Goal: Task Accomplishment & Management: Manage account settings

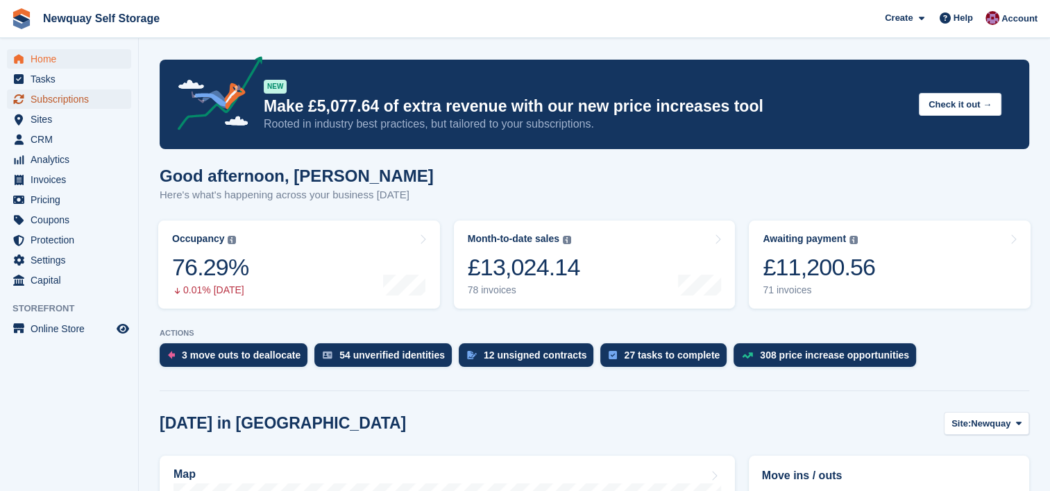
click at [60, 96] on span "Subscriptions" at bounding box center [72, 99] width 83 height 19
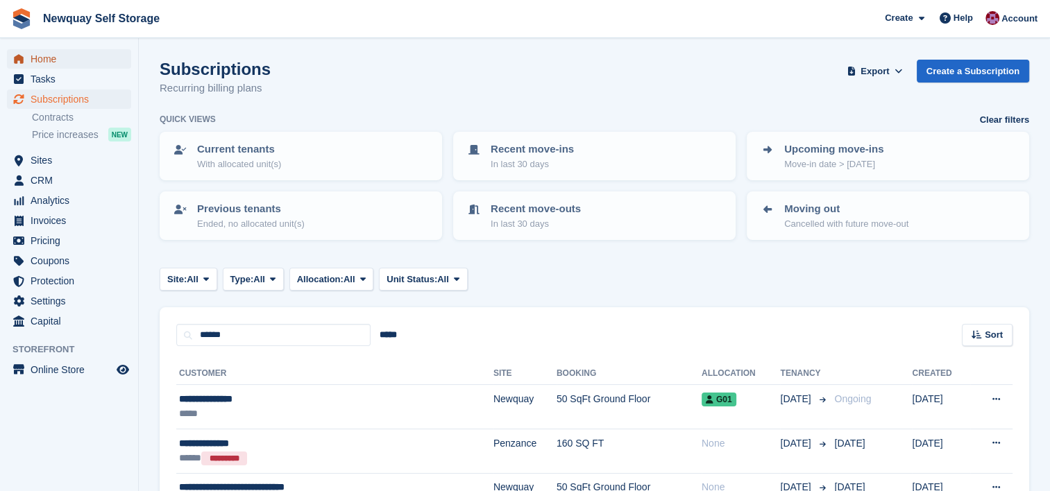
click at [50, 58] on span "Home" at bounding box center [72, 58] width 83 height 19
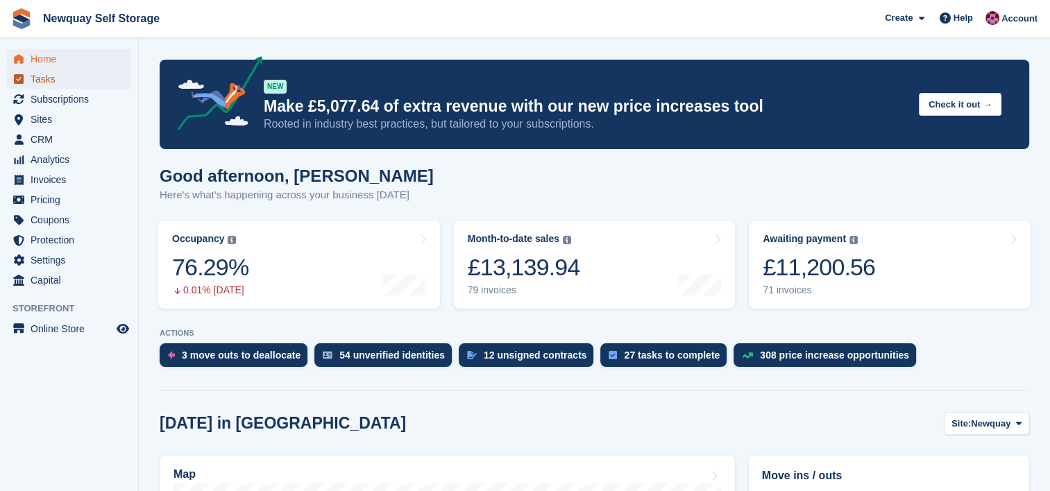
click at [44, 85] on span "Tasks" at bounding box center [72, 78] width 83 height 19
click at [78, 96] on span "Subscriptions" at bounding box center [72, 99] width 83 height 19
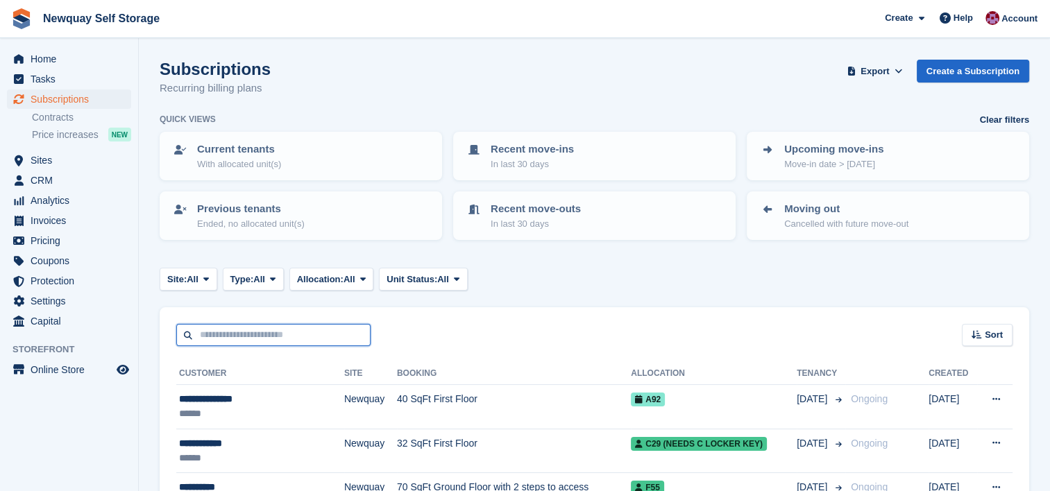
click at [232, 335] on input "text" at bounding box center [273, 335] width 194 height 23
type input "******"
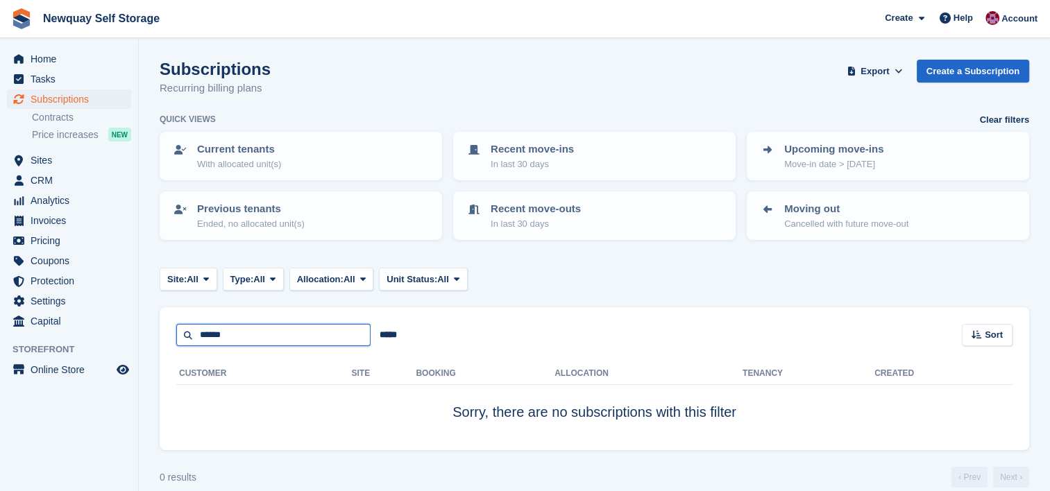
click at [232, 335] on input "******" at bounding box center [273, 335] width 194 height 23
type input "******"
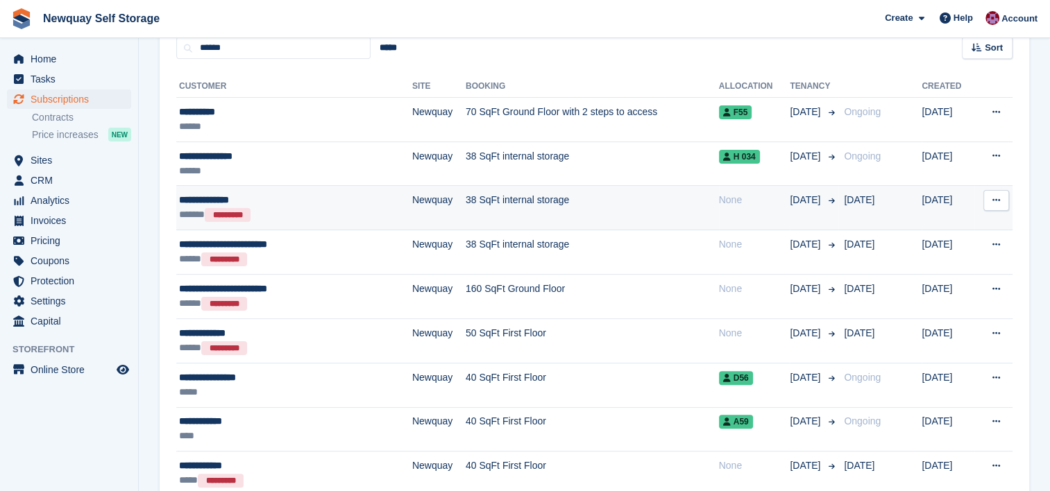
scroll to position [286, 0]
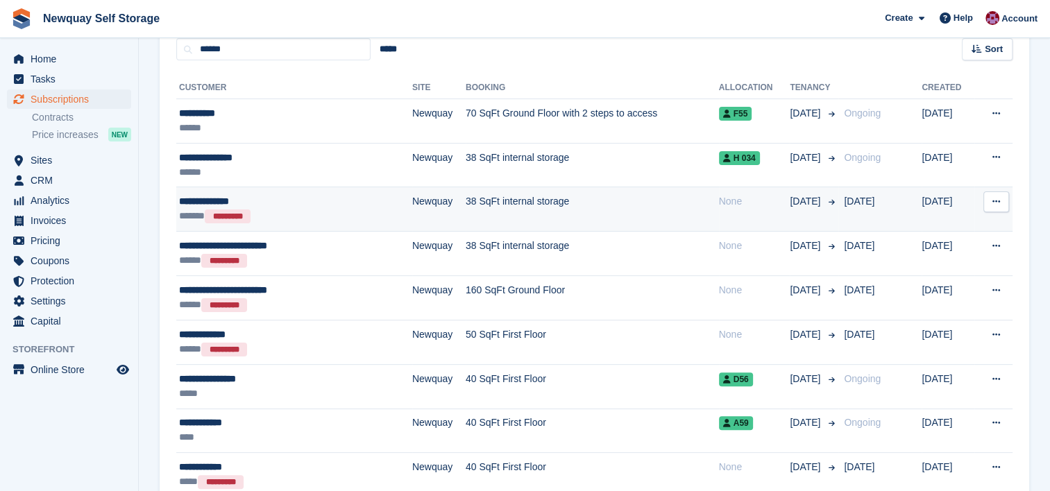
click at [313, 209] on div "****** *********" at bounding box center [267, 216] width 176 height 15
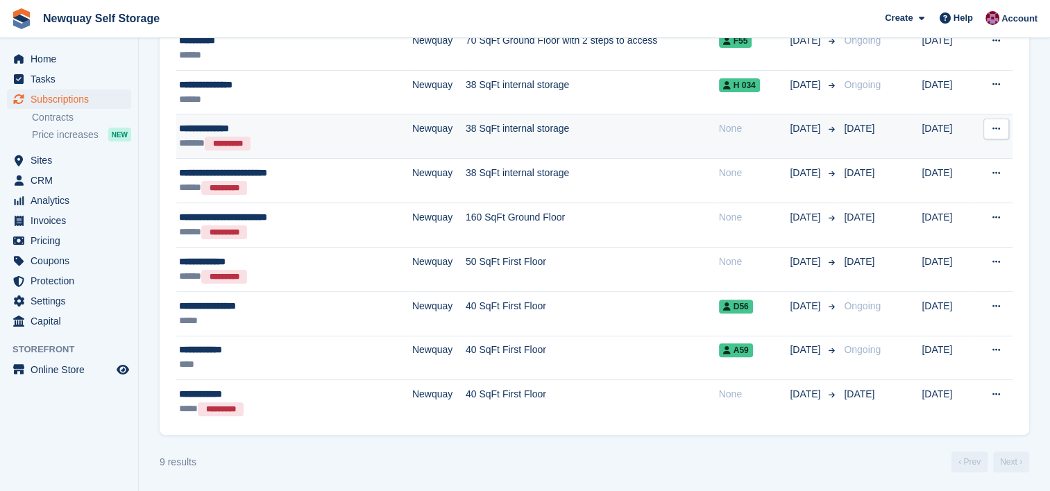
scroll to position [0, 0]
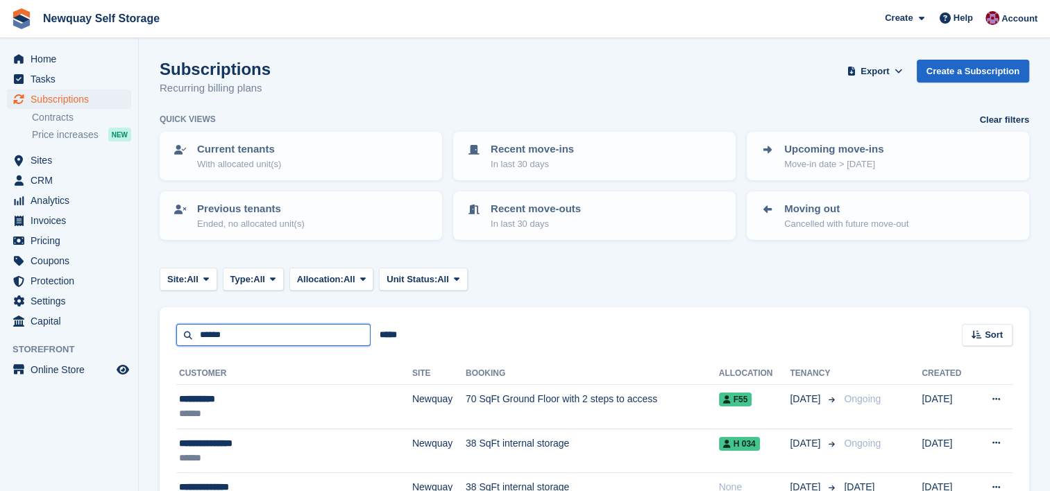
click at [311, 334] on input "******" at bounding box center [273, 335] width 194 height 23
type input "*"
type input "*****"
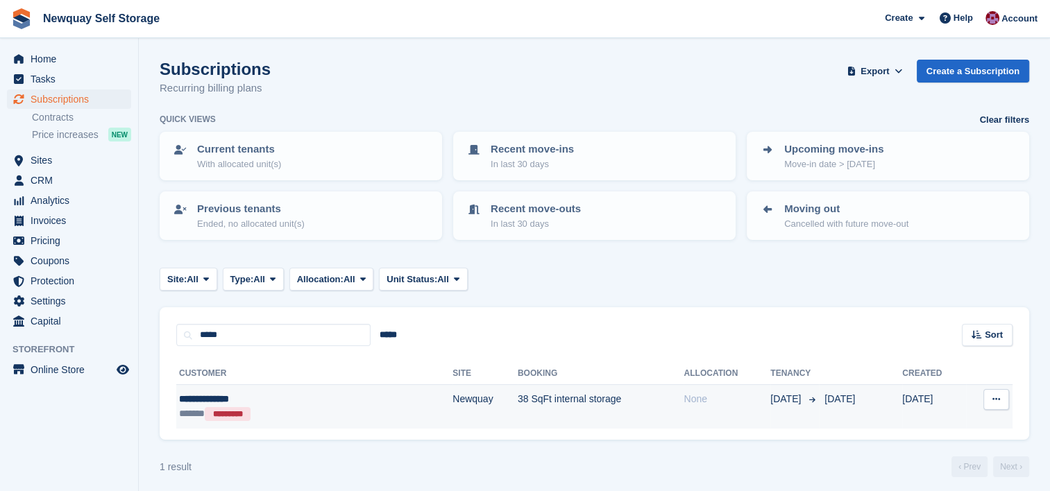
click at [291, 407] on div "****** *********" at bounding box center [263, 414] width 169 height 15
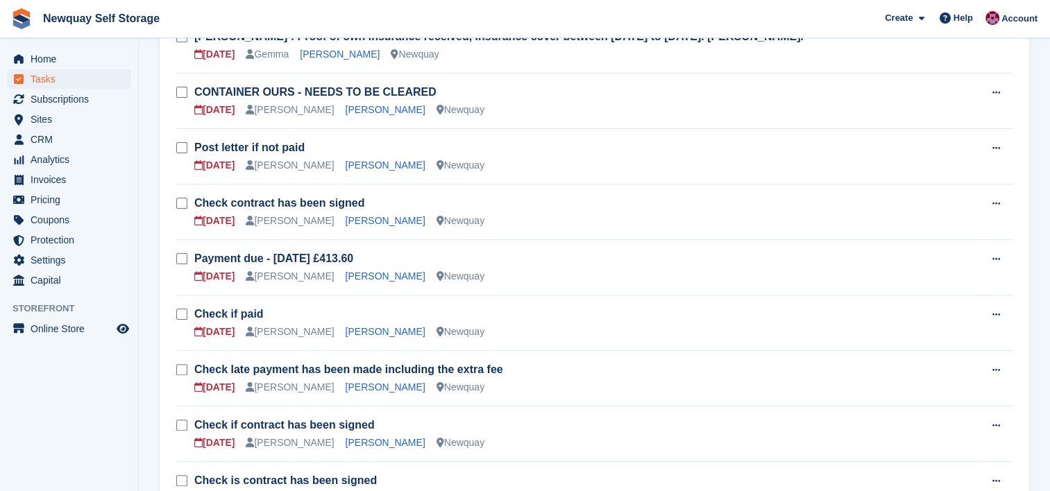
scroll to position [308, 0]
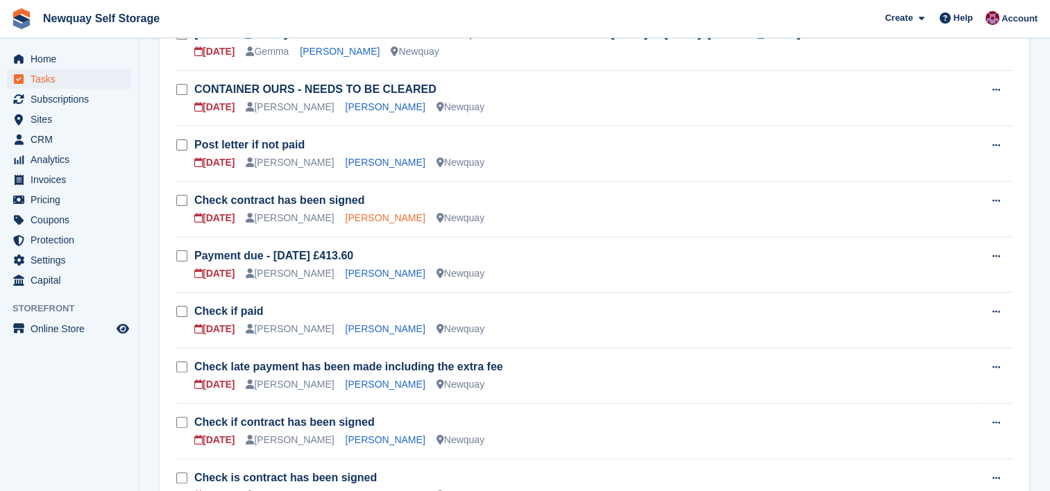
click at [393, 214] on link "[PERSON_NAME]" at bounding box center [386, 217] width 80 height 11
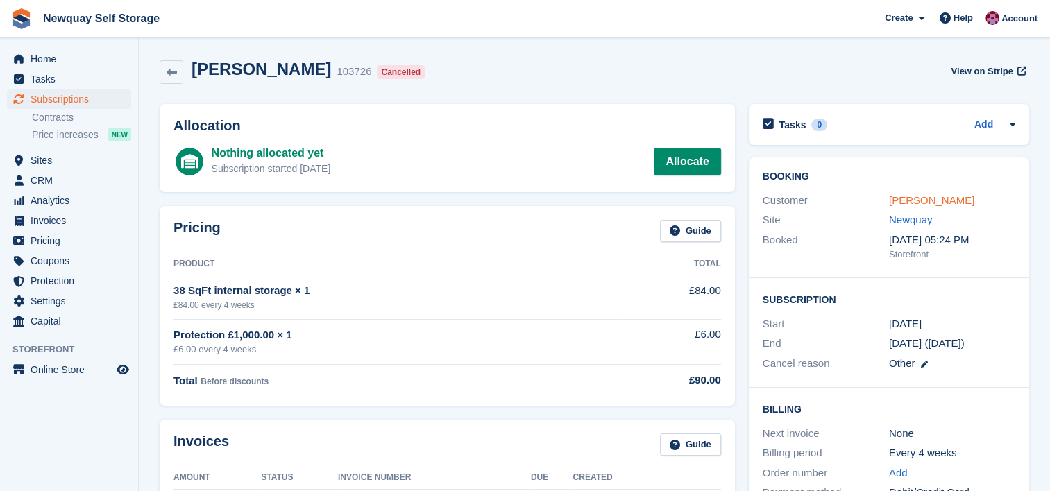
click at [940, 200] on link "Charlie Morris" at bounding box center [931, 200] width 85 height 12
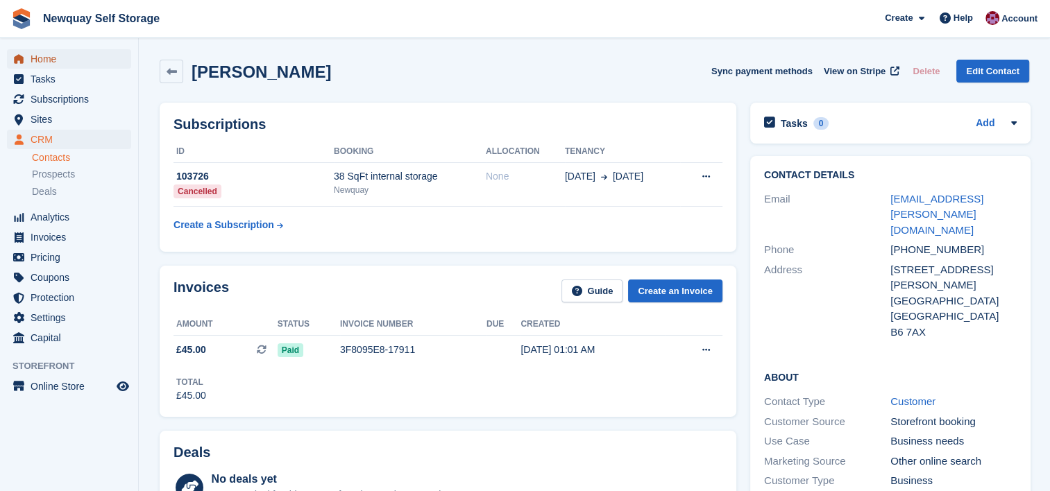
click at [39, 60] on span "Home" at bounding box center [72, 58] width 83 height 19
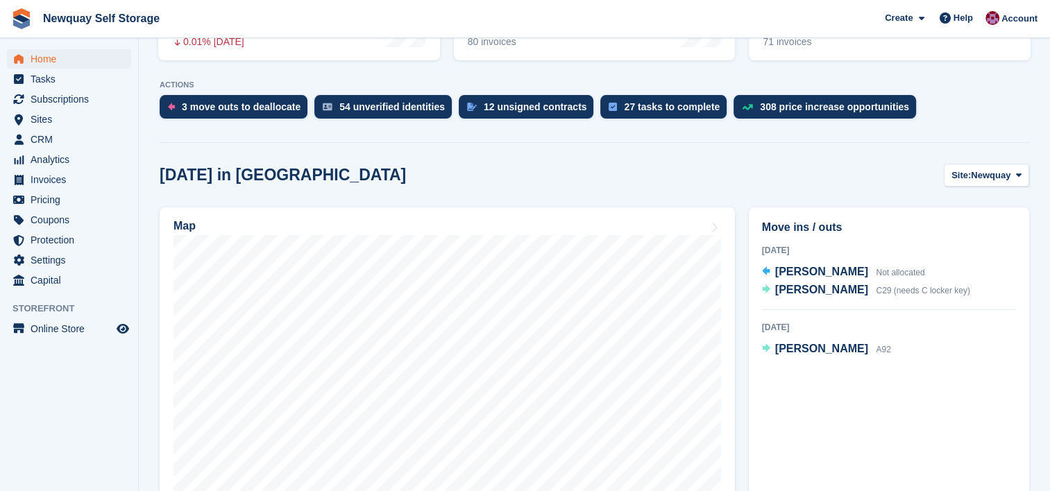
scroll to position [250, 0]
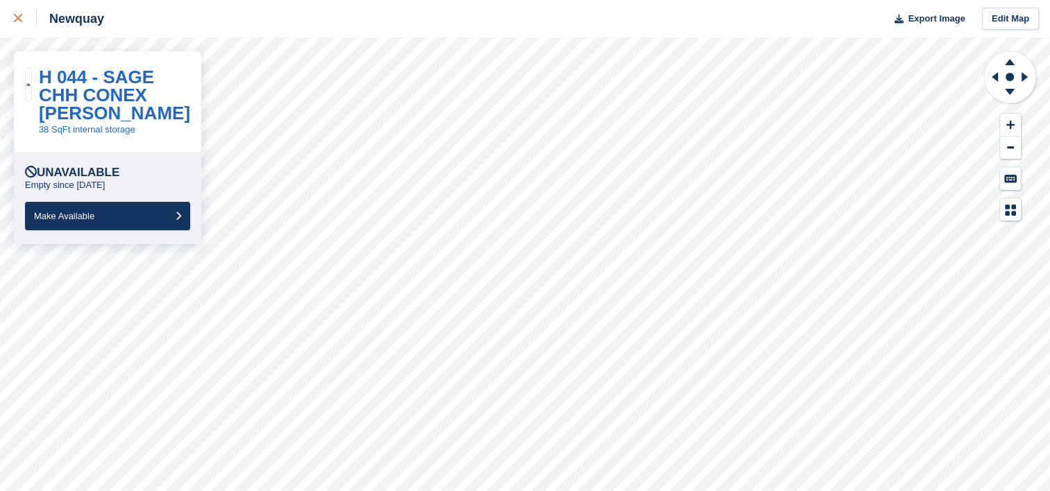
click at [19, 19] on icon at bounding box center [18, 18] width 8 height 8
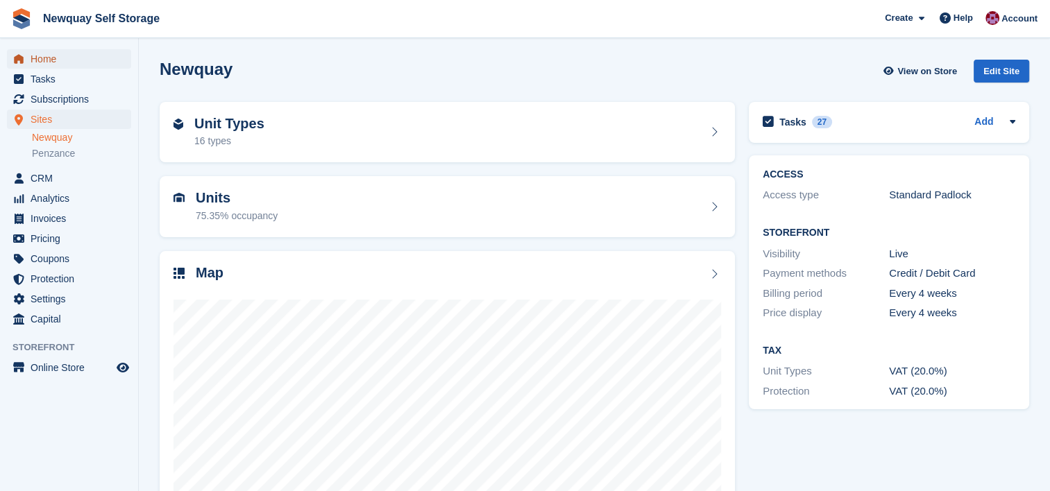
click at [47, 58] on span "Home" at bounding box center [72, 58] width 83 height 19
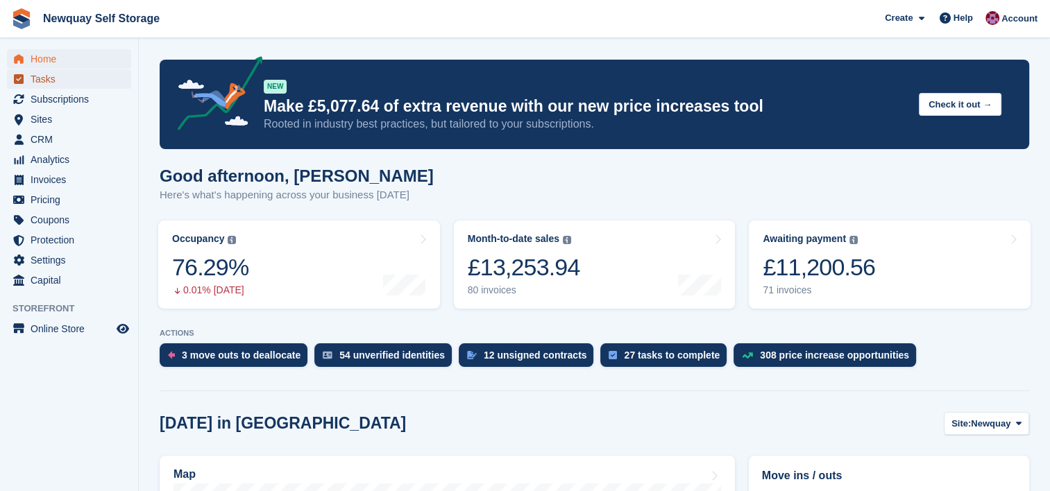
click at [43, 80] on span "Tasks" at bounding box center [72, 78] width 83 height 19
click at [67, 97] on span "Subscriptions" at bounding box center [72, 99] width 83 height 19
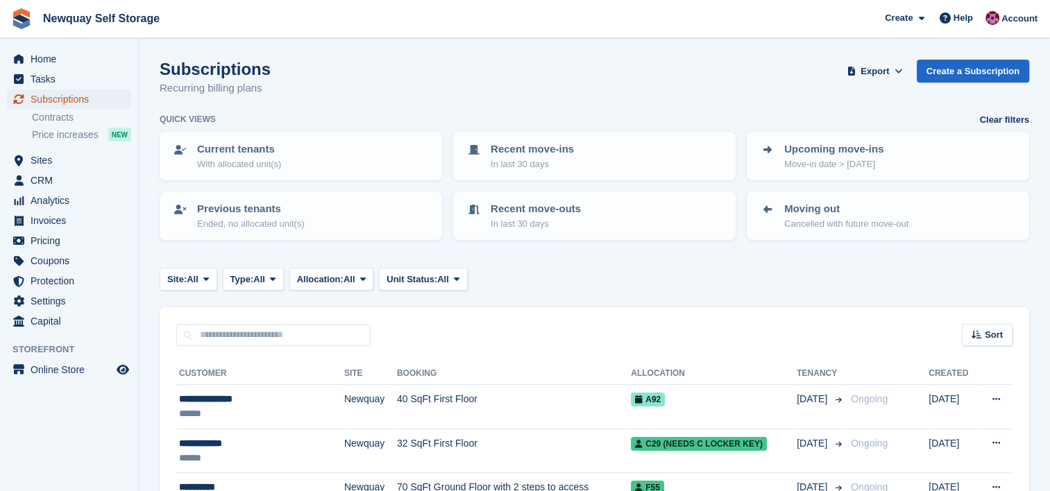
click at [69, 94] on span "Subscriptions" at bounding box center [72, 99] width 83 height 19
click at [45, 62] on span "Home" at bounding box center [72, 58] width 83 height 19
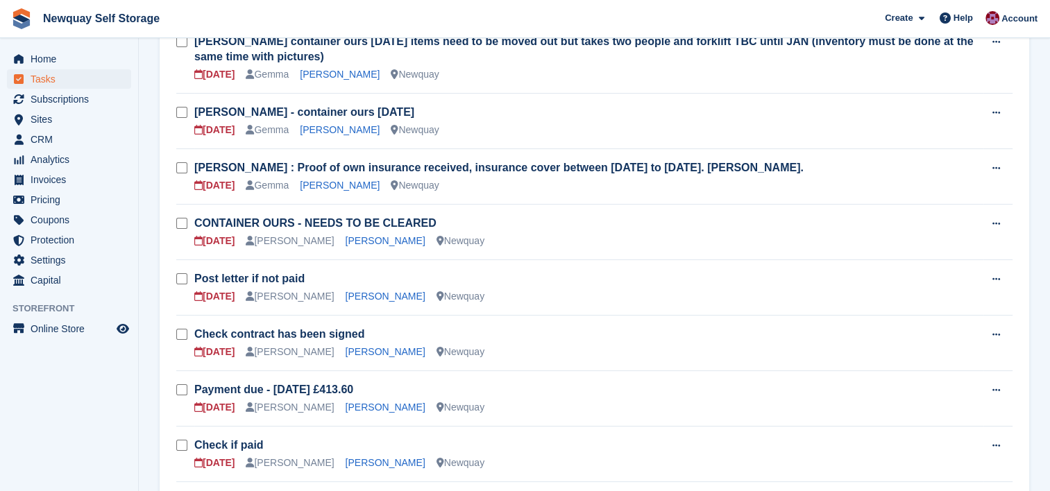
scroll to position [175, 0]
click at [643, 228] on h3 "CONTAINER OURS - NEEDS TO BE CLEARED" at bounding box center [588, 222] width 789 height 15
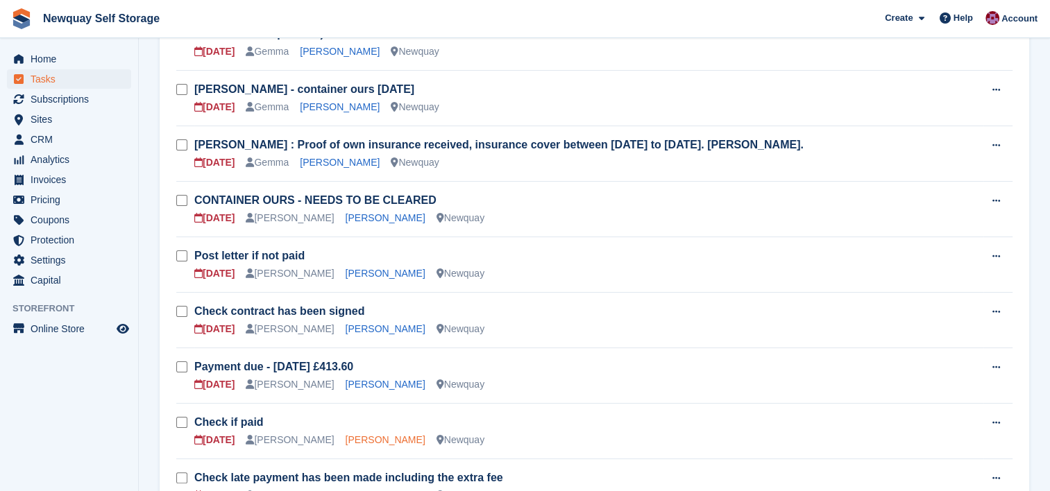
click at [346, 438] on link "Damien Diablo" at bounding box center [386, 439] width 80 height 11
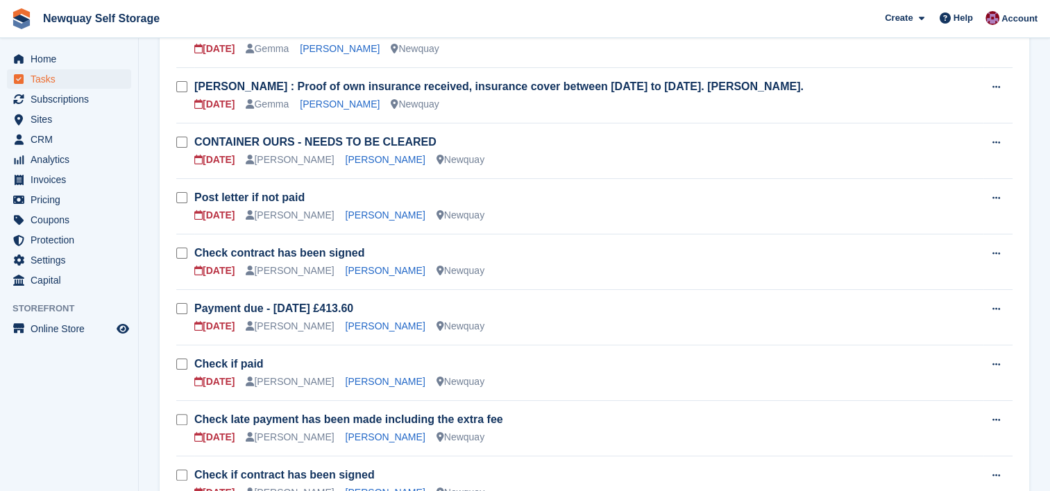
scroll to position [280, 0]
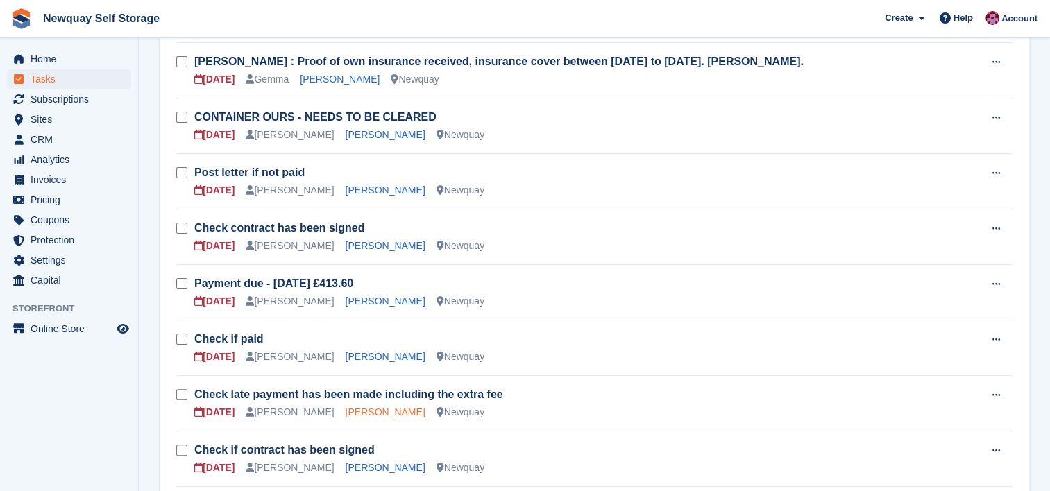
click at [361, 413] on link "Sonia Forgham" at bounding box center [386, 412] width 80 height 11
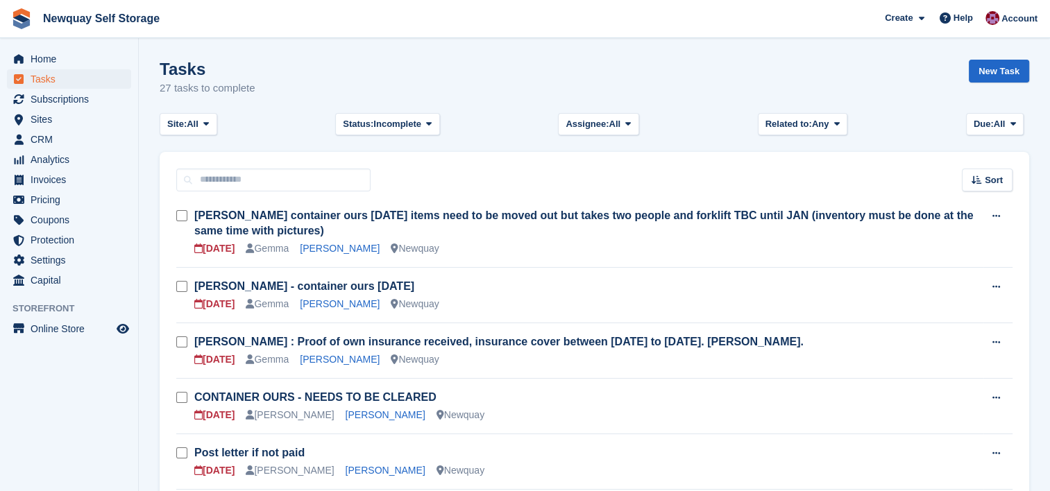
scroll to position [280, 0]
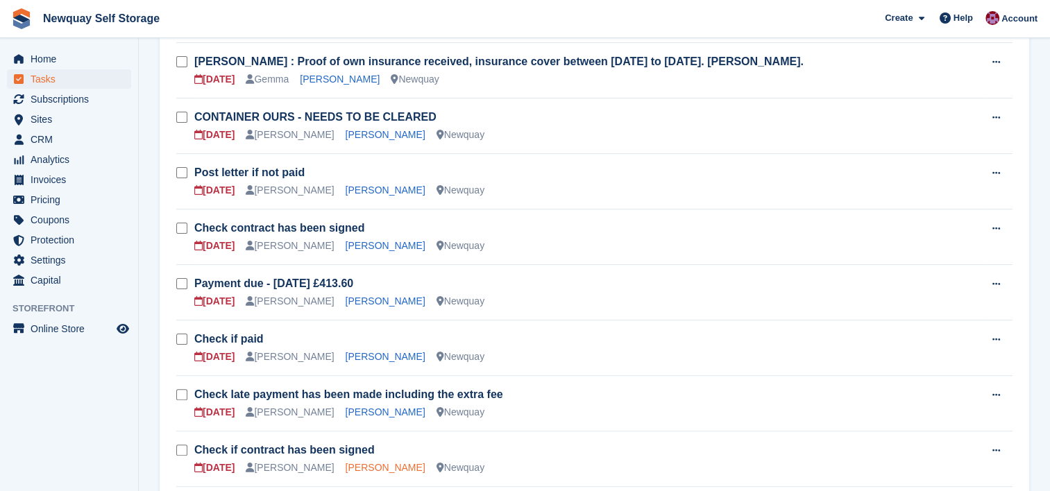
click at [357, 470] on link "Amy Burgess" at bounding box center [386, 467] width 80 height 11
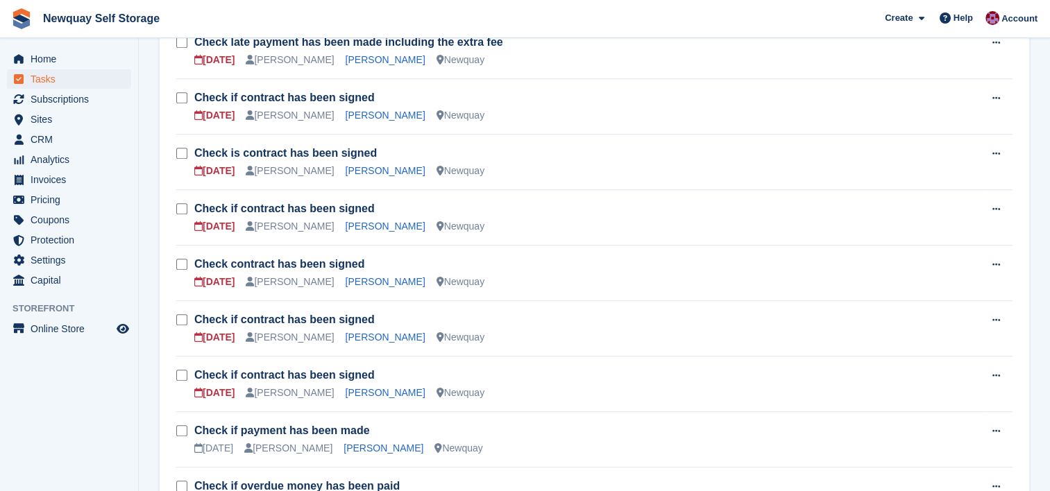
scroll to position [634, 0]
click at [364, 441] on link "Andrew Telfer" at bounding box center [383, 446] width 80 height 11
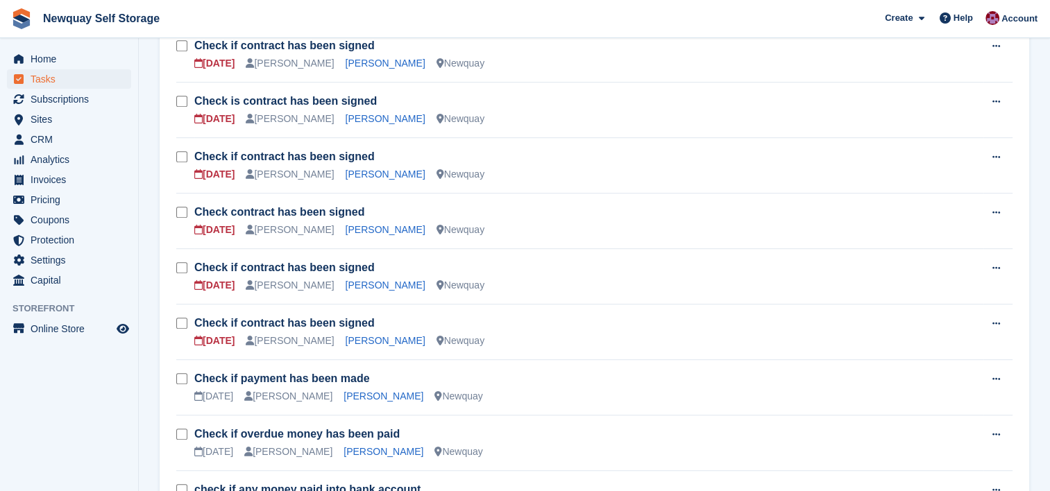
scroll to position [686, 0]
click at [366, 448] on link "Luke McCafferty" at bounding box center [383, 450] width 80 height 11
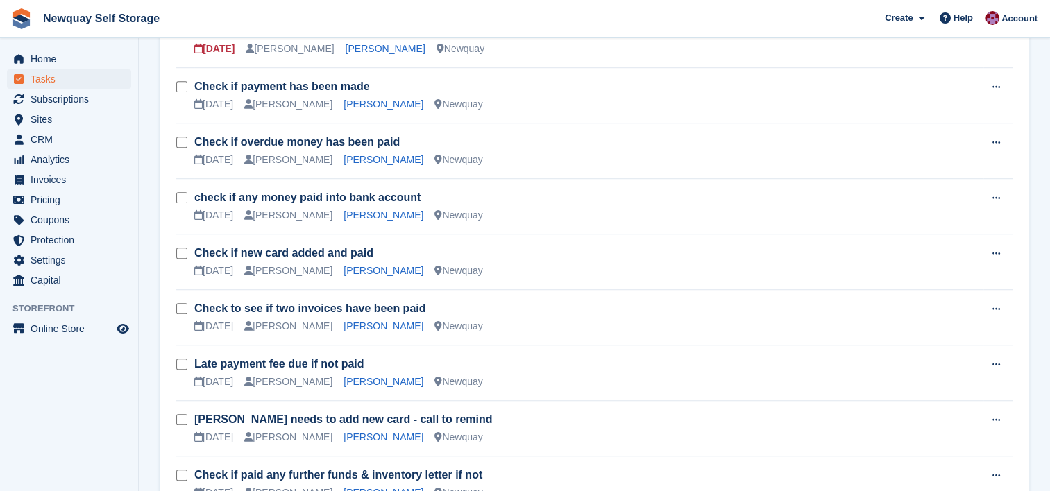
scroll to position [977, 0]
click at [343, 321] on link "Tristan Choy" at bounding box center [383, 326] width 80 height 11
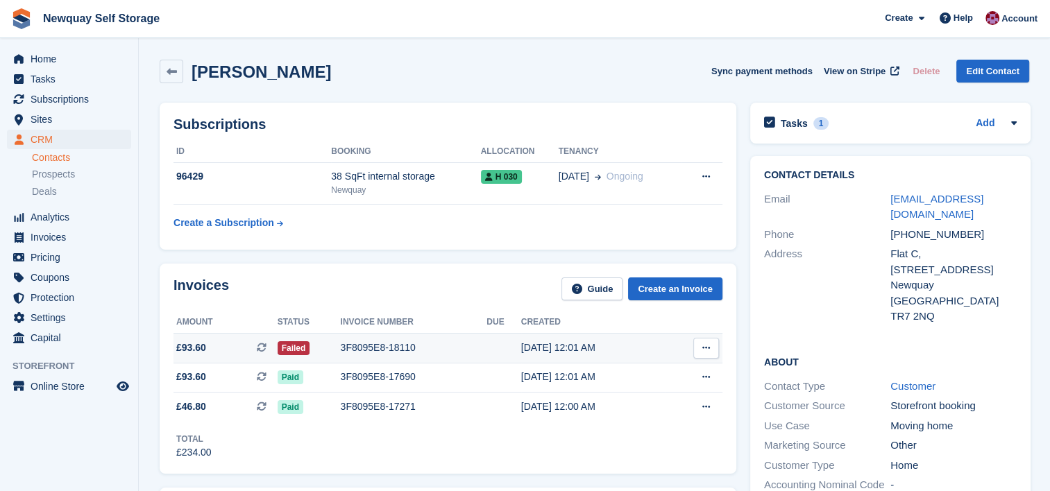
click at [221, 350] on span "£93.60 This is a recurring subscription invoice." at bounding box center [225, 348] width 104 height 15
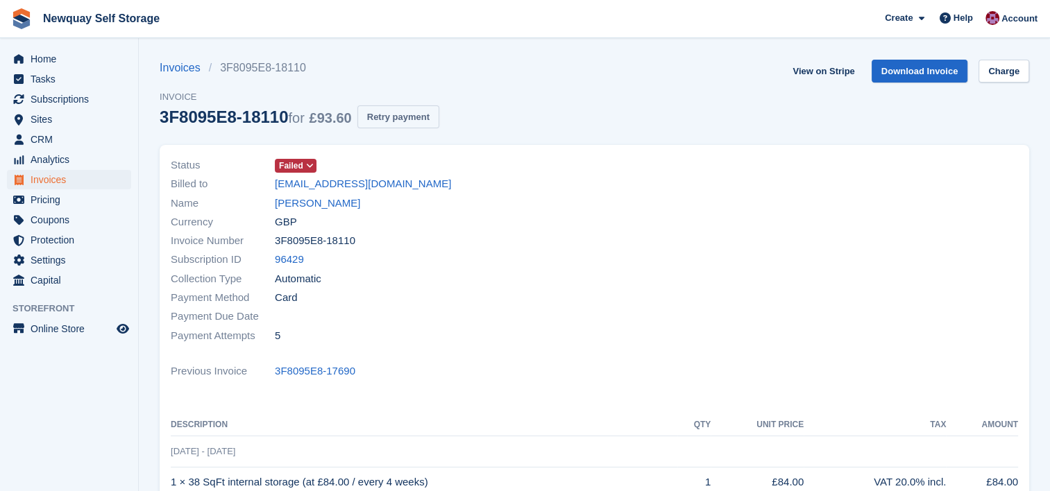
click at [389, 123] on button "Retry payment" at bounding box center [398, 116] width 82 height 23
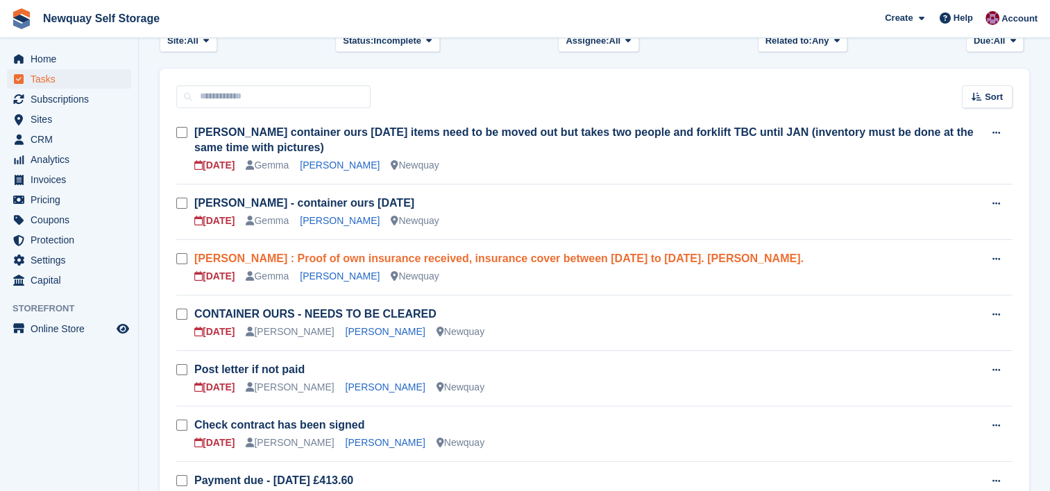
scroll to position [110, 0]
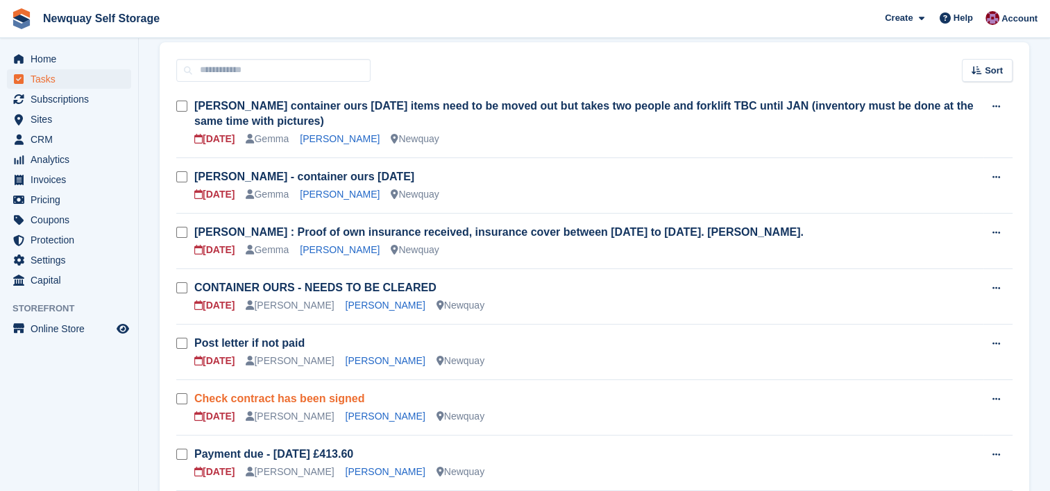
click at [343, 404] on link "Check contract has been signed" at bounding box center [279, 399] width 170 height 12
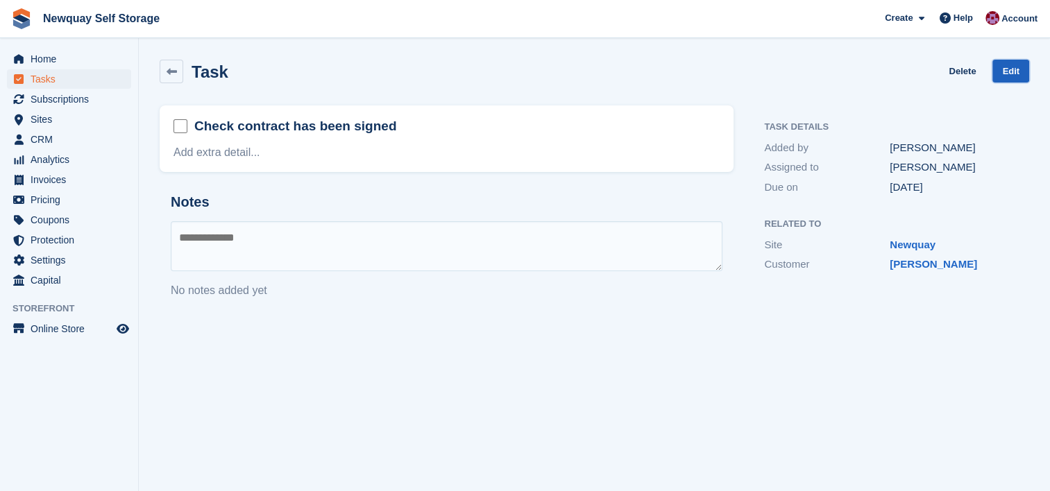
click at [1022, 77] on link "Edit" at bounding box center [1010, 71] width 37 height 23
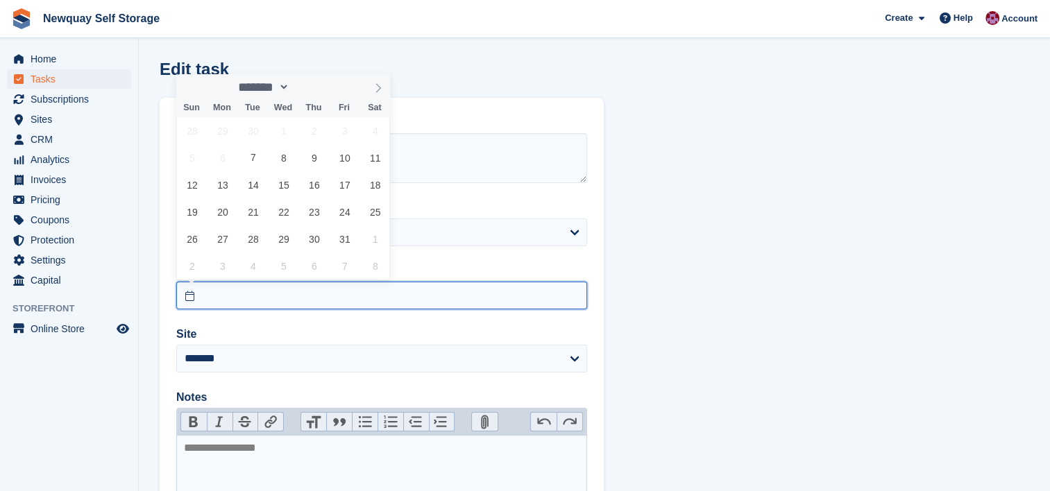
click at [314, 294] on input "text" at bounding box center [381, 296] width 411 height 28
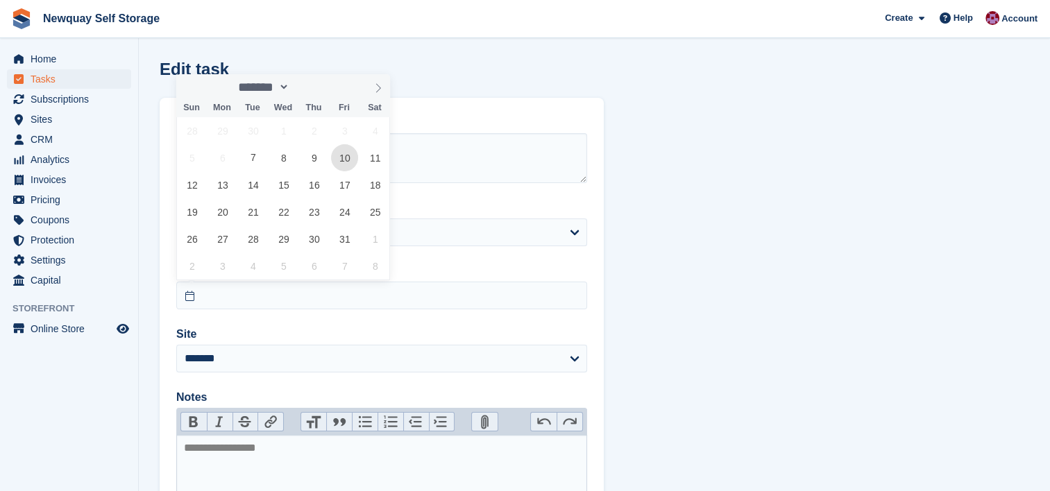
click at [350, 161] on span "10" at bounding box center [344, 157] width 27 height 27
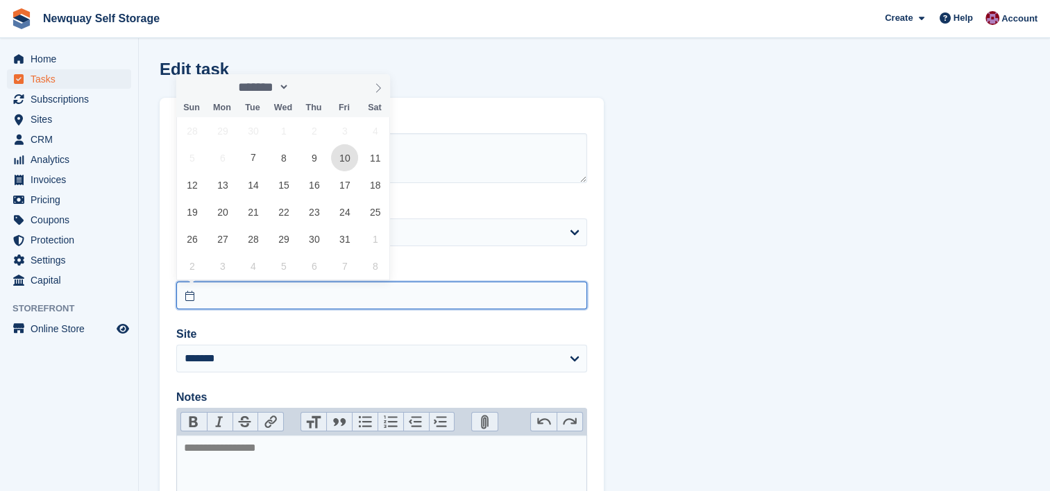
type input "**********"
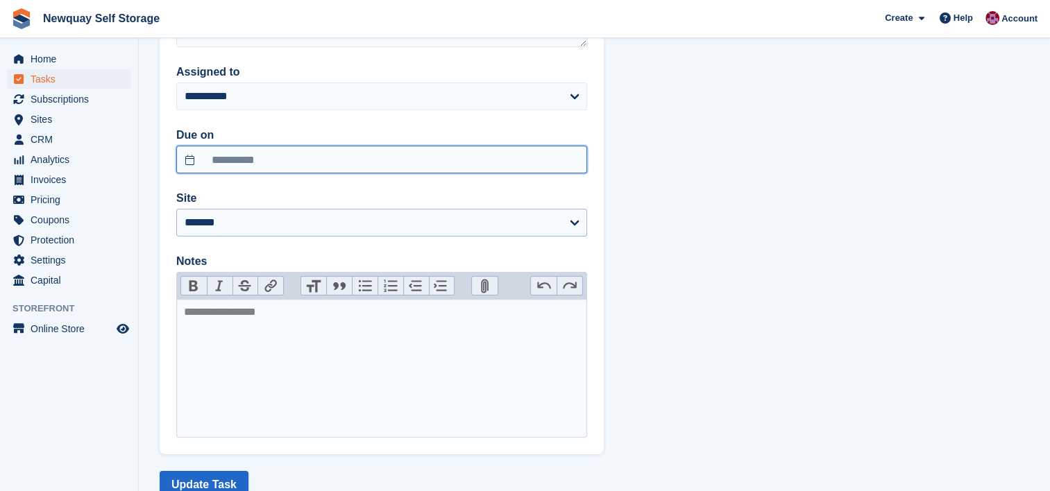
scroll to position [180, 0]
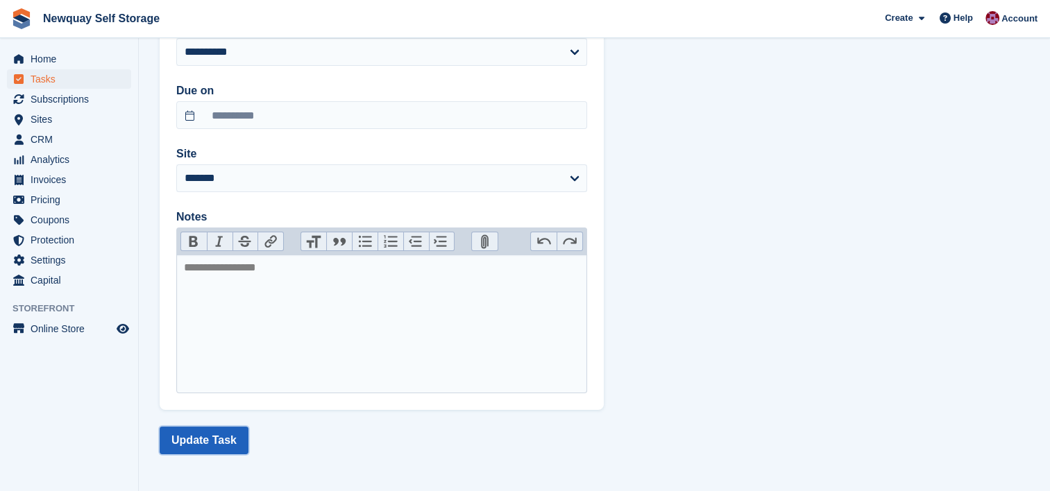
click at [219, 437] on button "Update Task" at bounding box center [204, 441] width 89 height 28
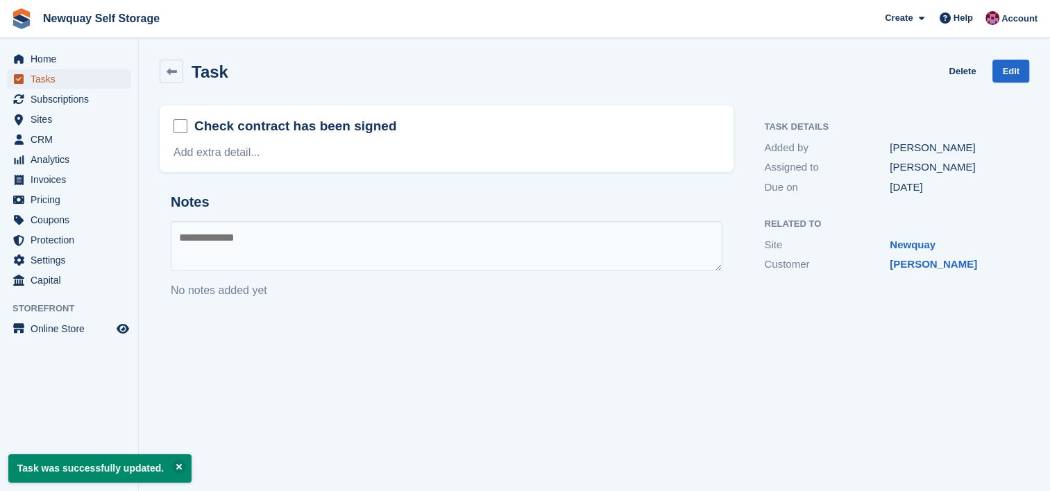
click at [44, 78] on span "Tasks" at bounding box center [72, 78] width 83 height 19
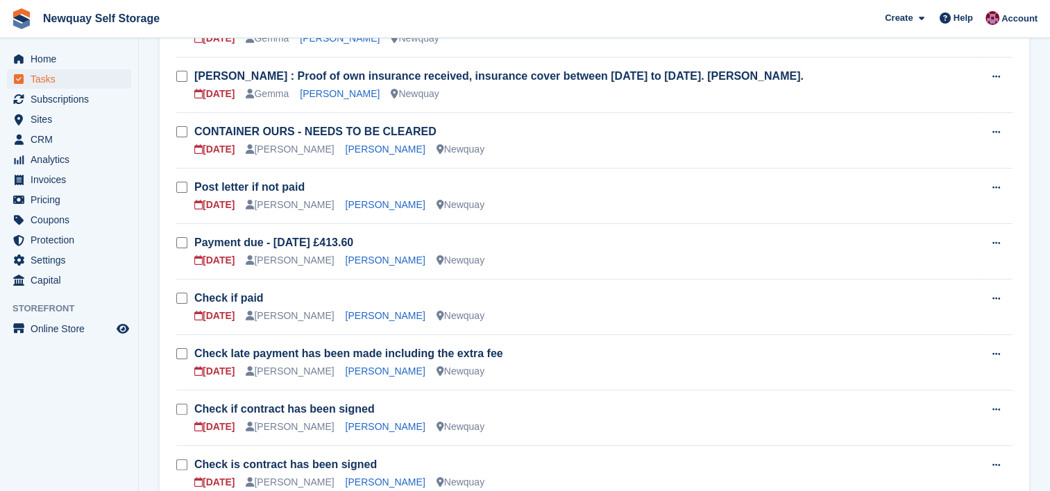
scroll to position [269, 0]
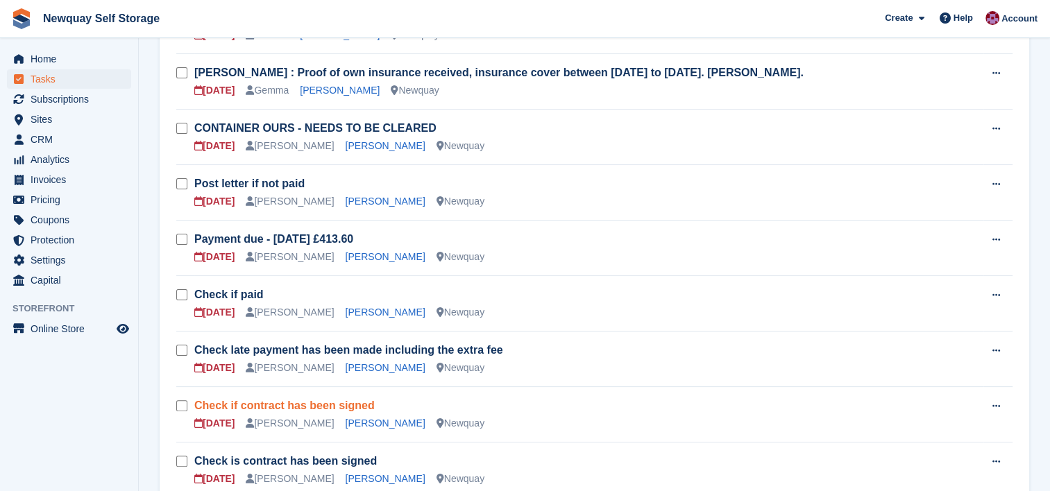
click at [309, 400] on link "Check if contract has been signed" at bounding box center [284, 406] width 180 height 12
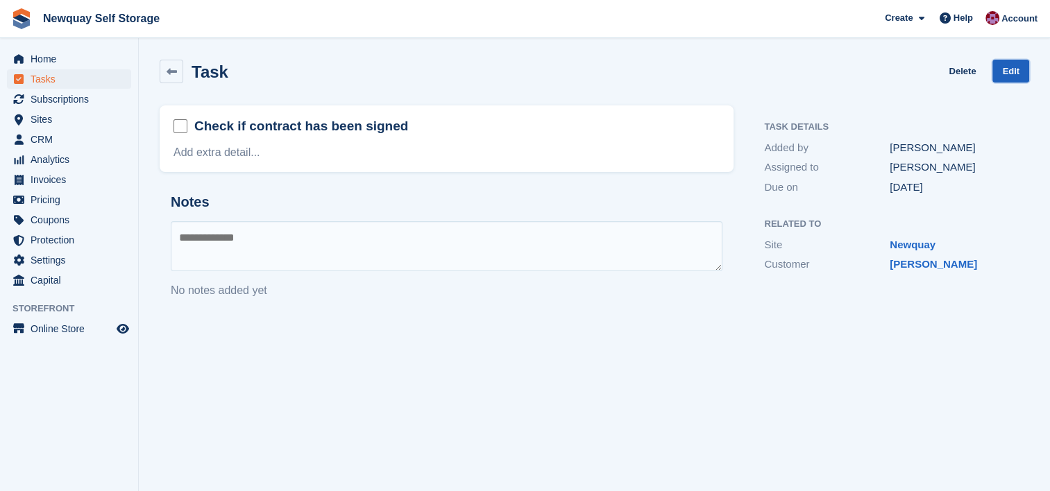
click at [999, 72] on link "Edit" at bounding box center [1010, 71] width 37 height 23
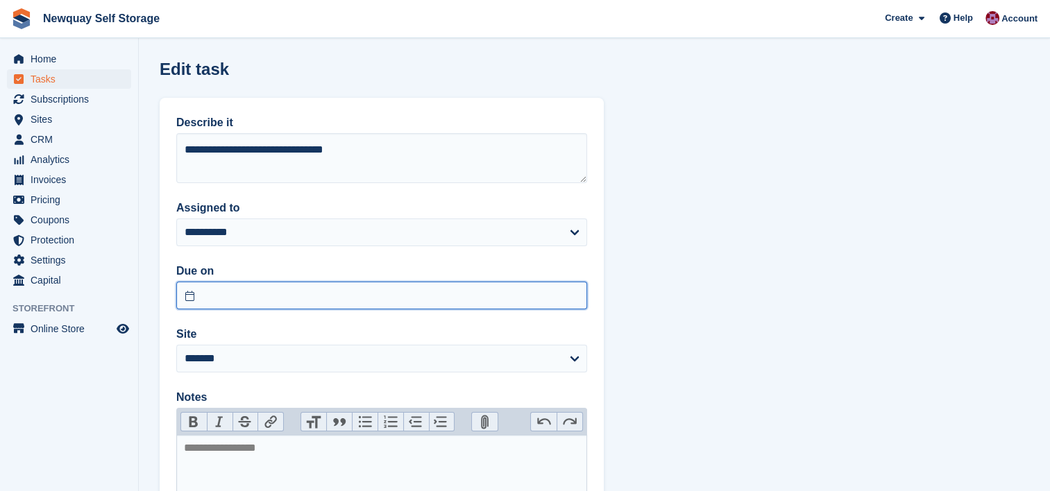
click at [394, 297] on input "text" at bounding box center [381, 296] width 411 height 28
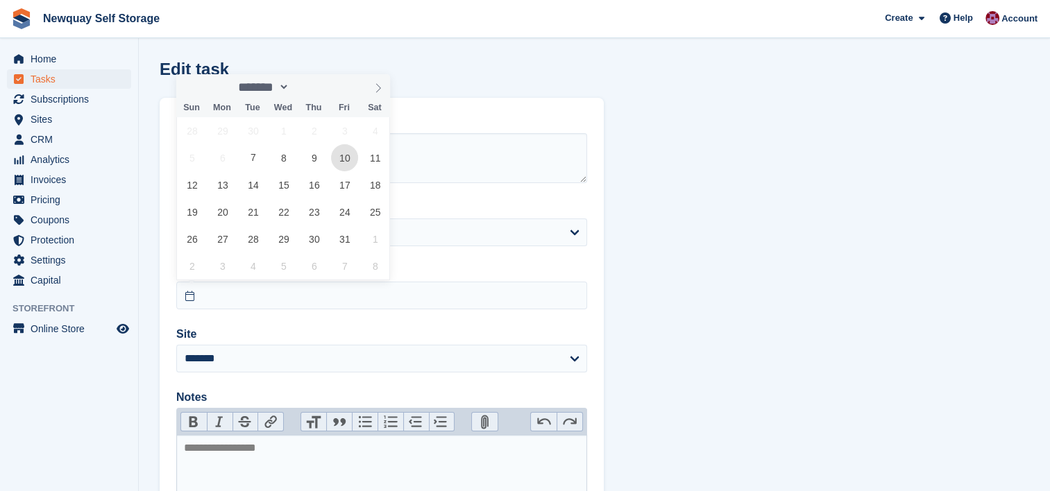
click at [341, 162] on span "10" at bounding box center [344, 157] width 27 height 27
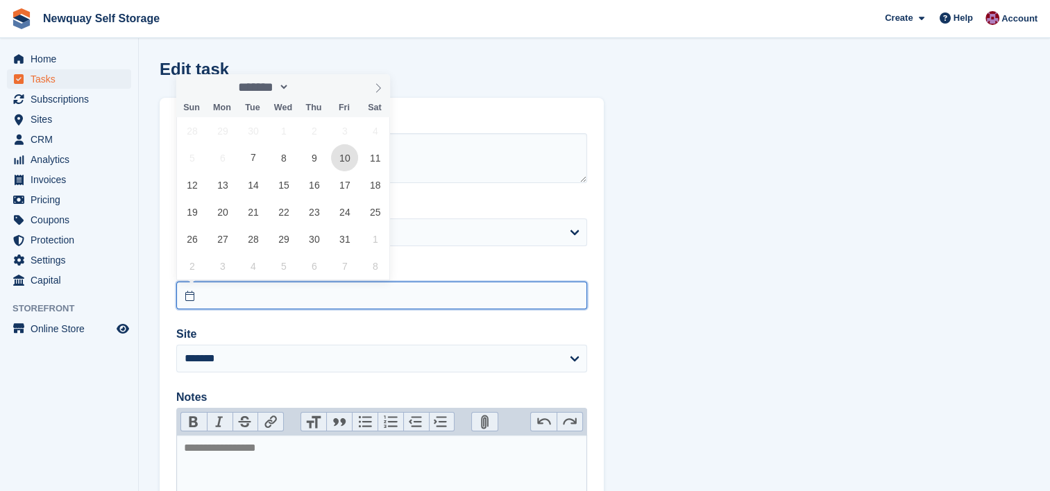
type input "**********"
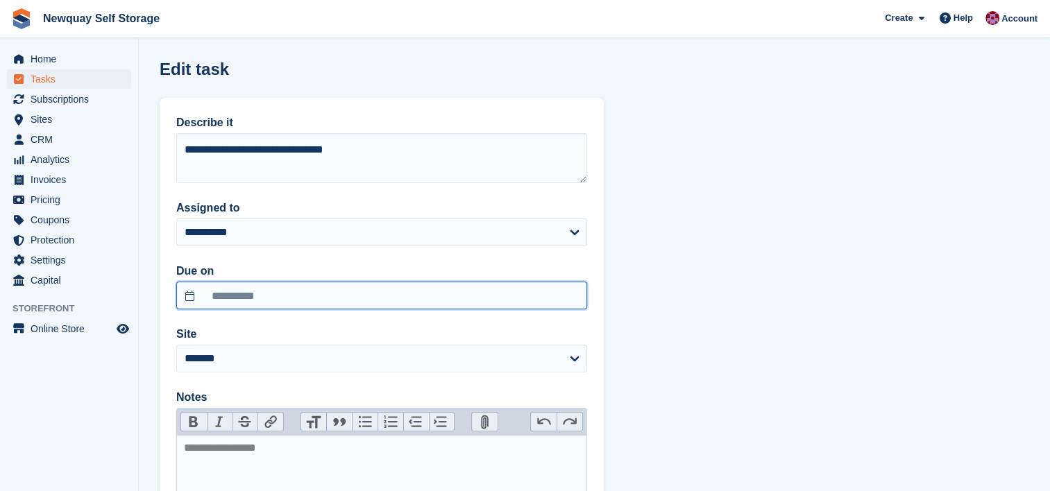
scroll to position [180, 0]
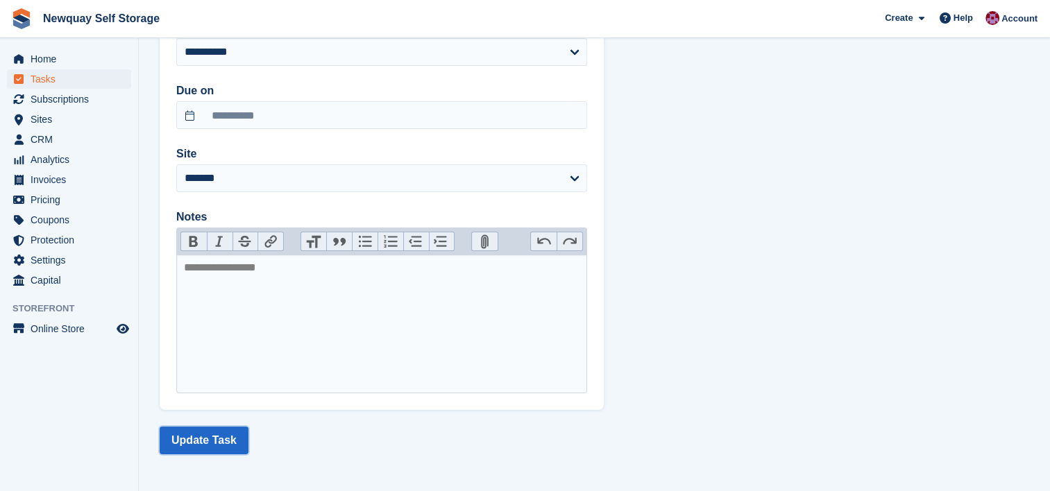
drag, startPoint x: 214, startPoint y: 432, endPoint x: 214, endPoint y: 491, distance: 59.0
click at [214, 491] on section "**********" at bounding box center [594, 156] width 911 height 672
click at [213, 428] on button "Update Task" at bounding box center [204, 441] width 89 height 28
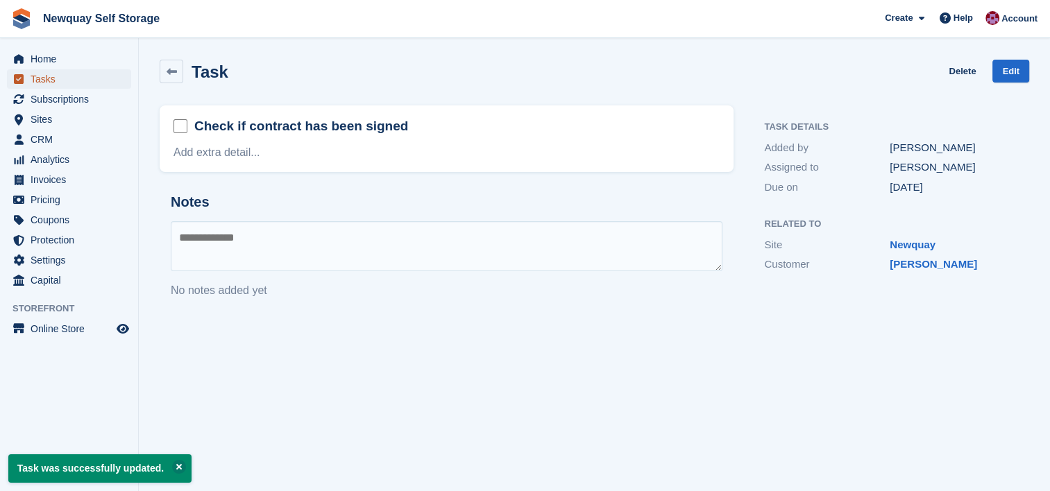
click at [42, 80] on span "Tasks" at bounding box center [72, 78] width 83 height 19
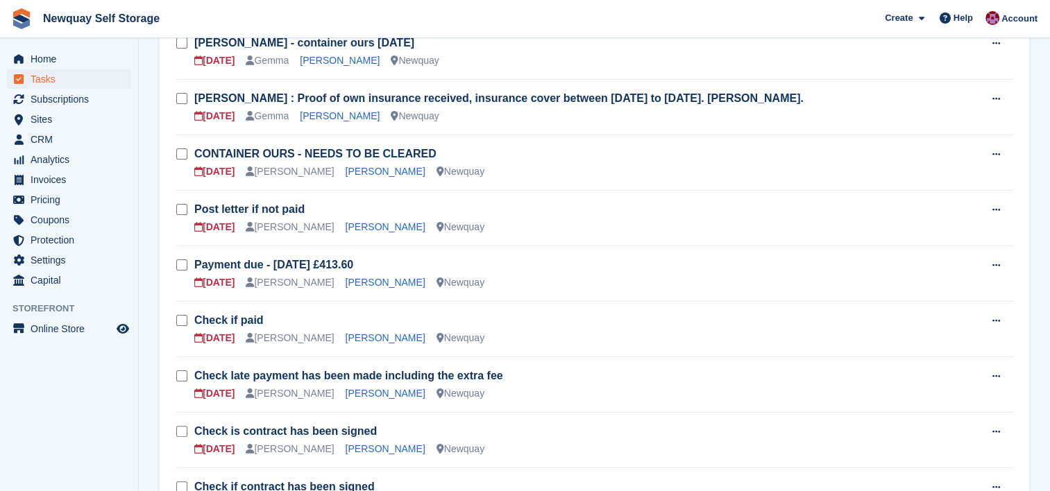
scroll to position [248, 0]
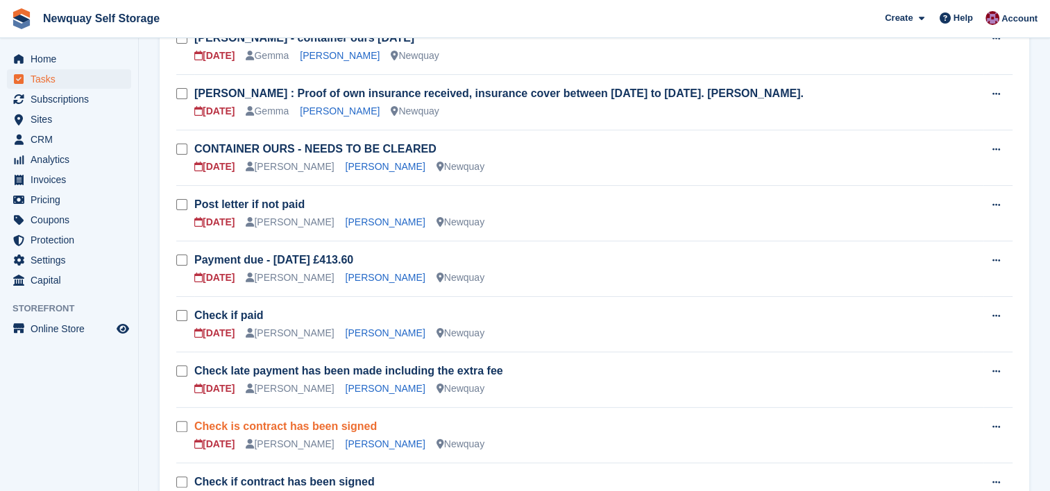
click at [327, 426] on link "Check is contract has been signed" at bounding box center [285, 427] width 182 height 12
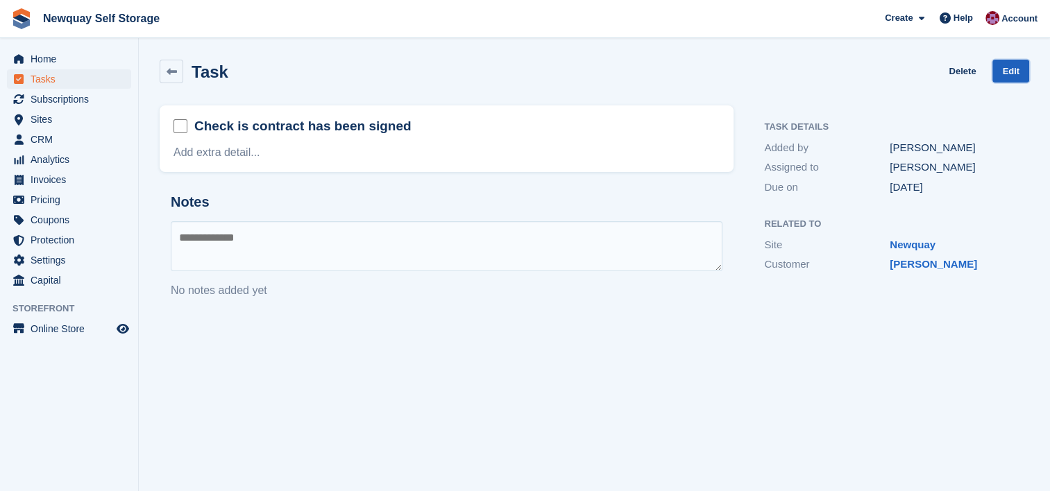
click at [1001, 74] on link "Edit" at bounding box center [1010, 71] width 37 height 23
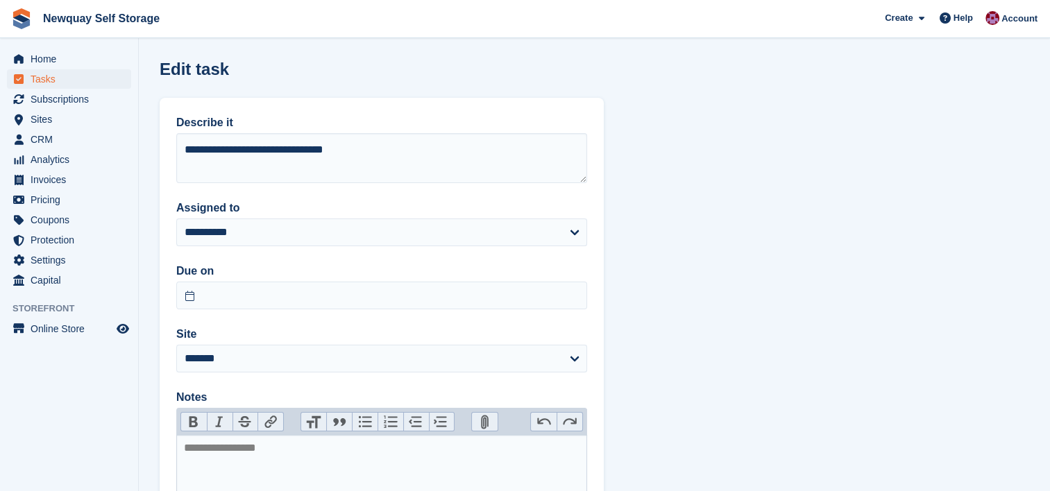
click at [450, 280] on div "Due on" at bounding box center [381, 286] width 411 height 46
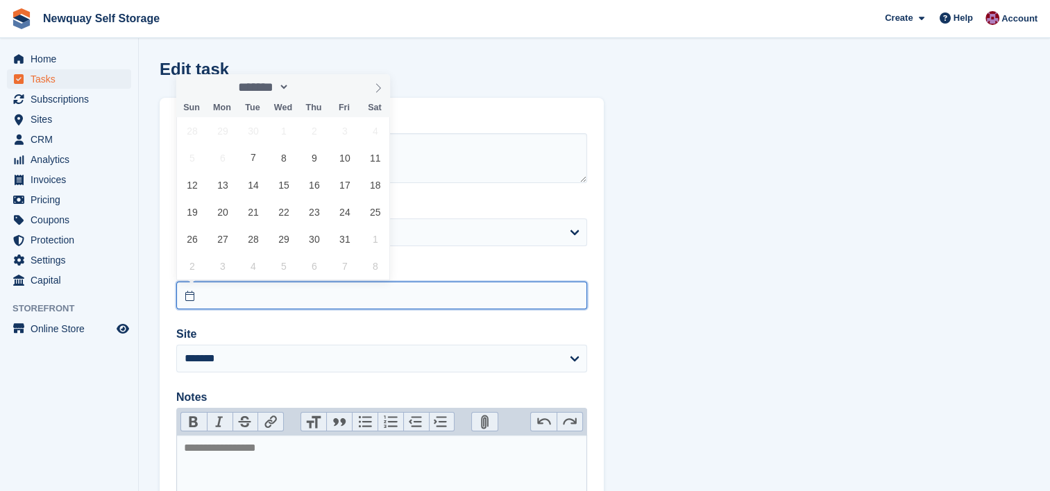
click at [448, 287] on input "text" at bounding box center [381, 296] width 411 height 28
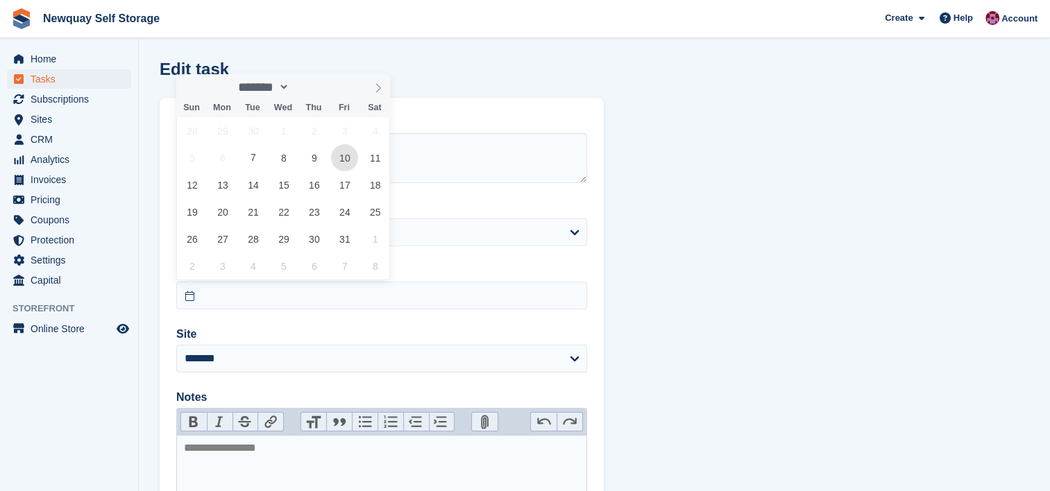
click at [350, 163] on span "10" at bounding box center [344, 157] width 27 height 27
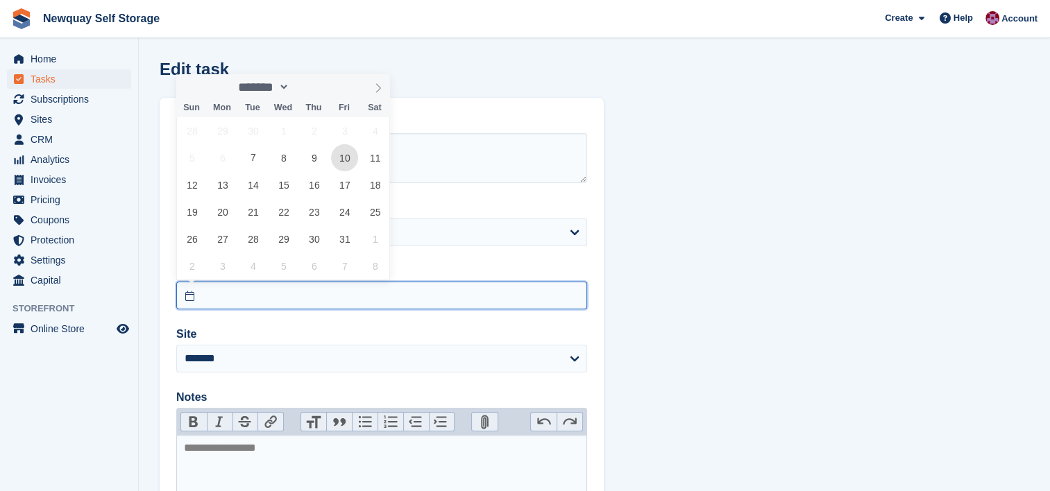
type input "**********"
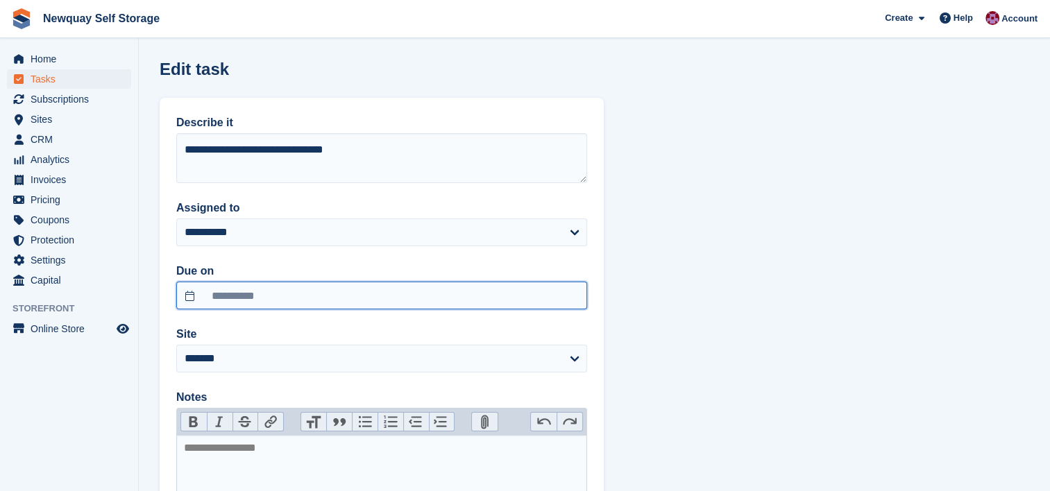
scroll to position [180, 0]
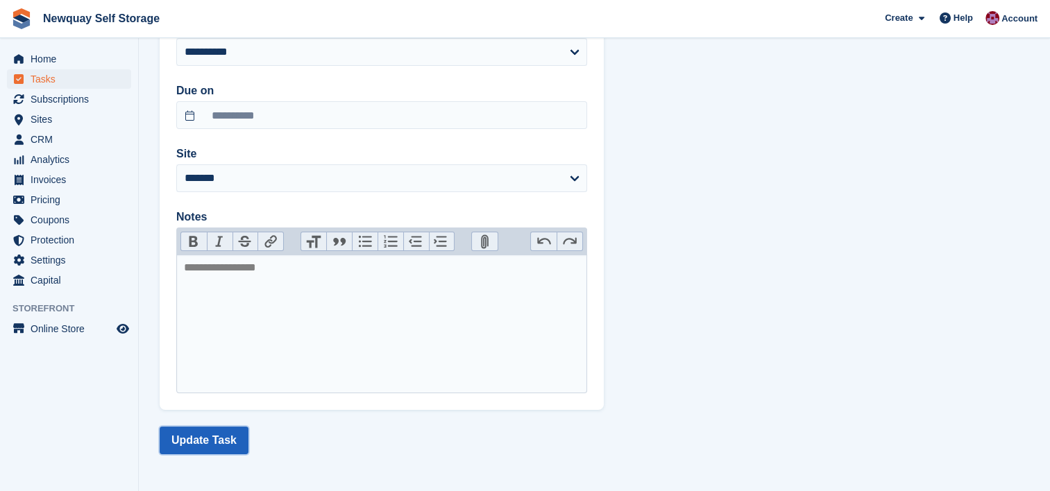
click at [193, 439] on button "Update Task" at bounding box center [204, 441] width 89 height 28
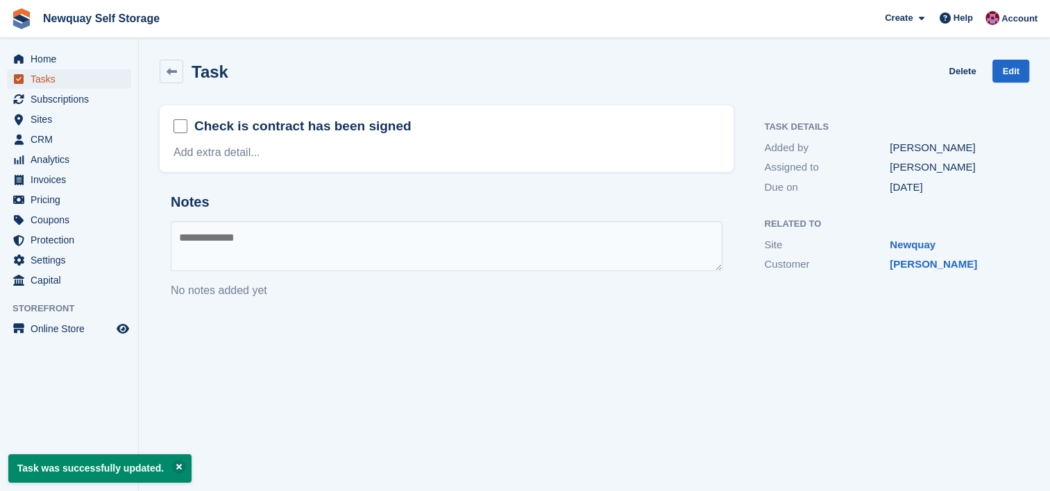
click at [44, 83] on span "Tasks" at bounding box center [72, 78] width 83 height 19
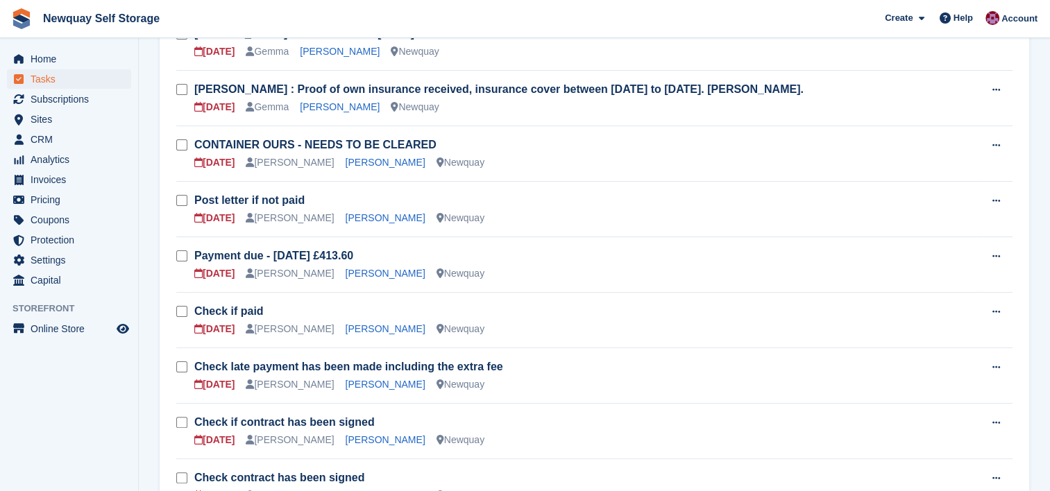
scroll to position [254, 0]
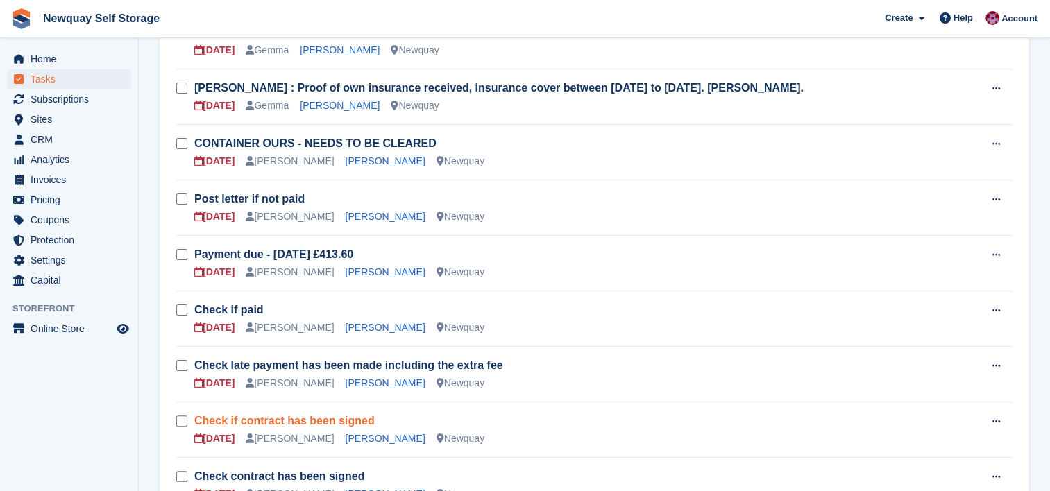
click at [342, 420] on link "Check if contract has been signed" at bounding box center [284, 421] width 180 height 12
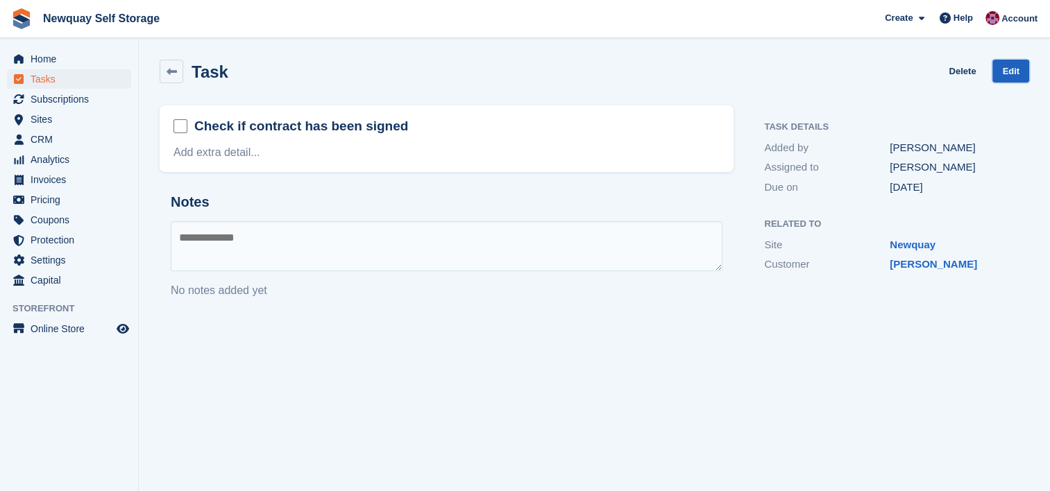
click at [1015, 72] on link "Edit" at bounding box center [1010, 71] width 37 height 23
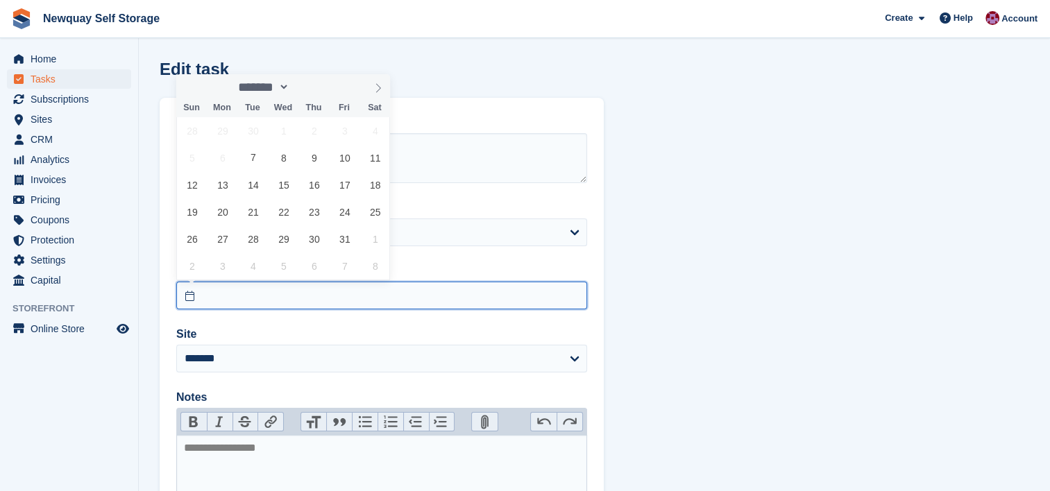
click at [268, 293] on input "text" at bounding box center [381, 296] width 411 height 28
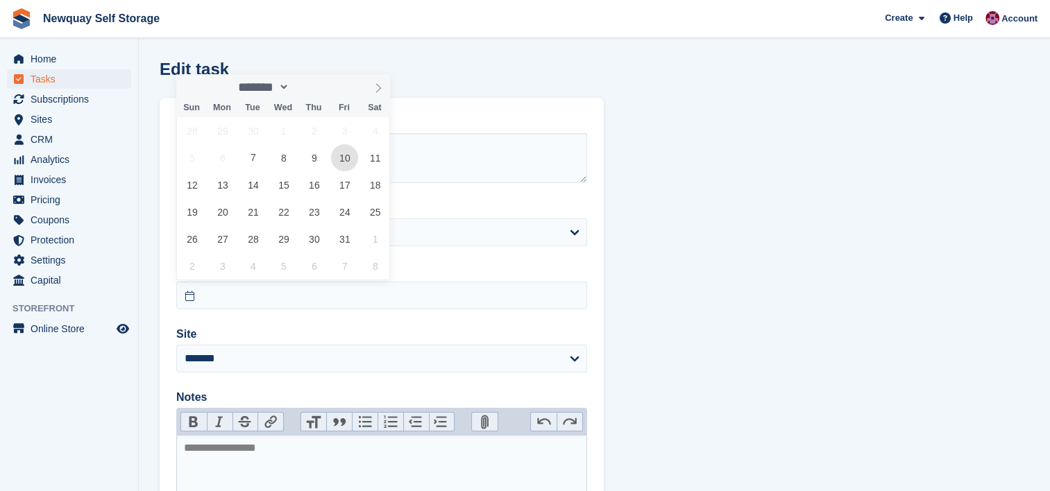
click at [339, 161] on span "10" at bounding box center [344, 157] width 27 height 27
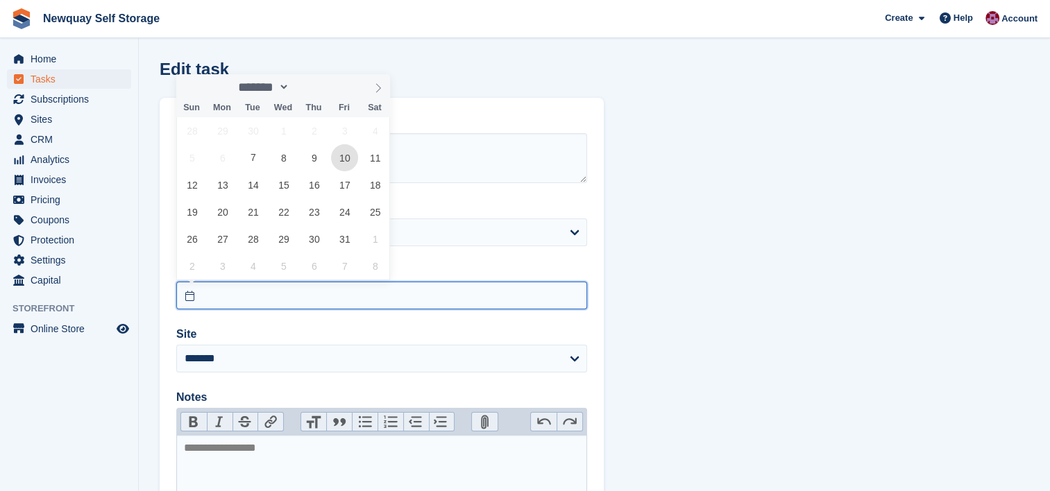
type input "**********"
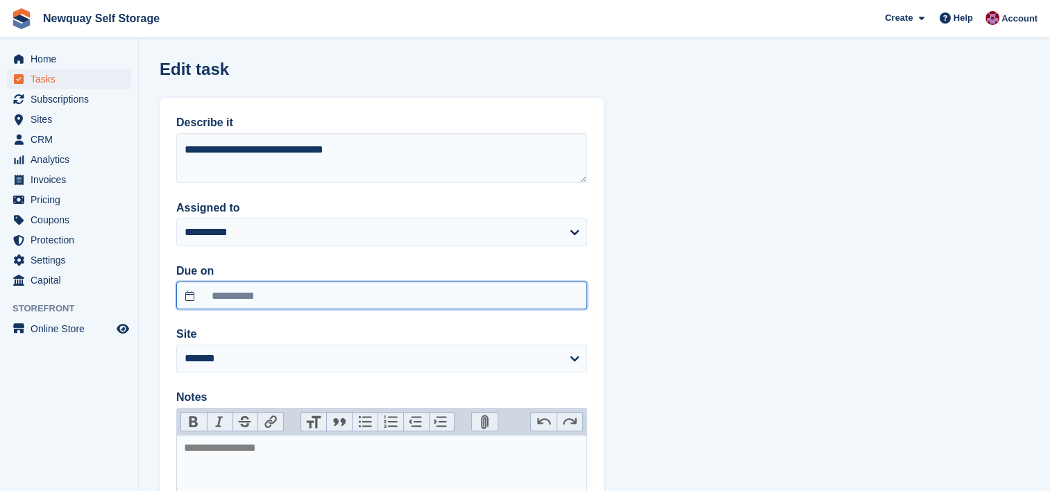
scroll to position [180, 0]
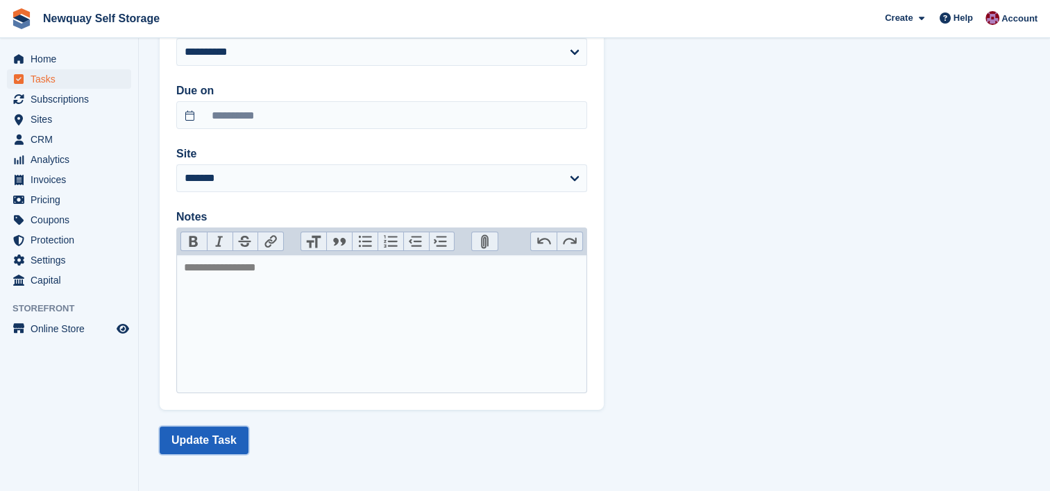
click at [214, 435] on button "Update Task" at bounding box center [204, 441] width 89 height 28
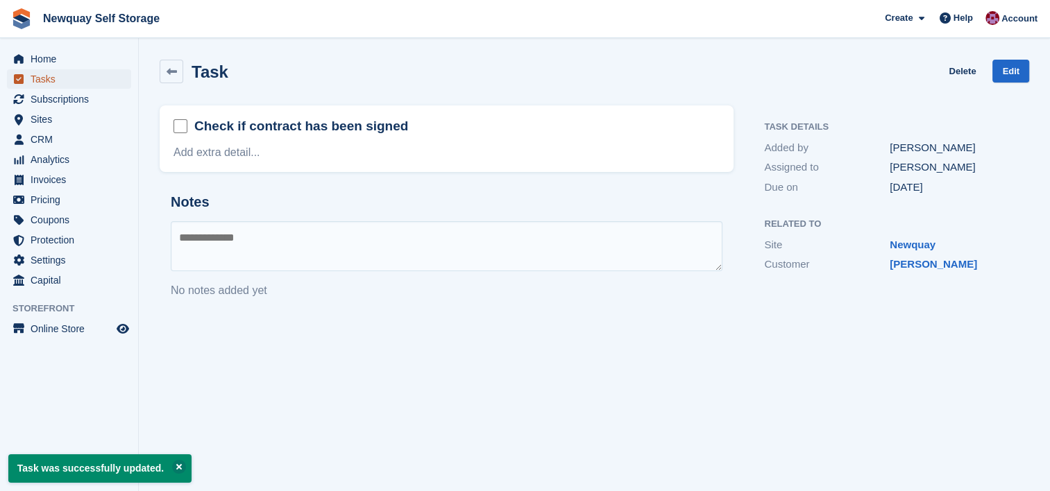
click at [48, 81] on span "Tasks" at bounding box center [72, 78] width 83 height 19
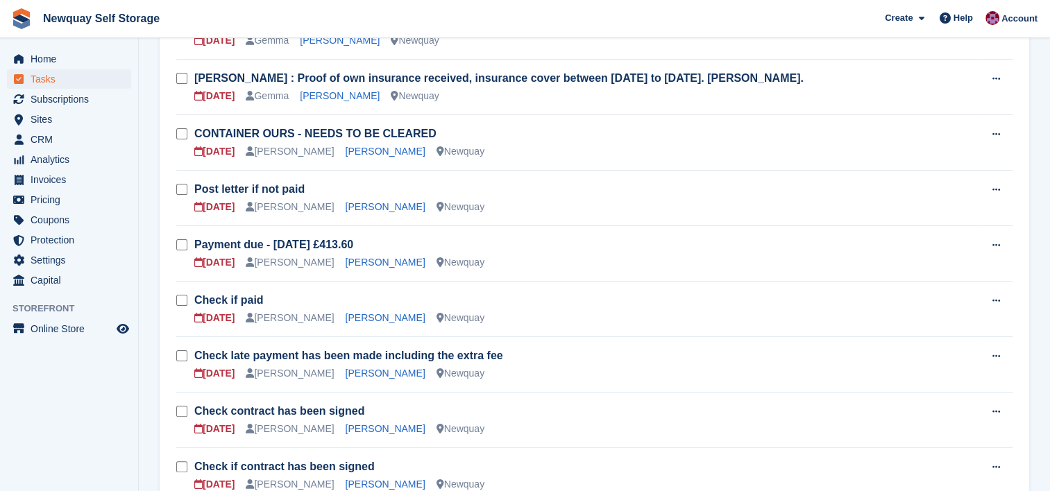
scroll to position [265, 0]
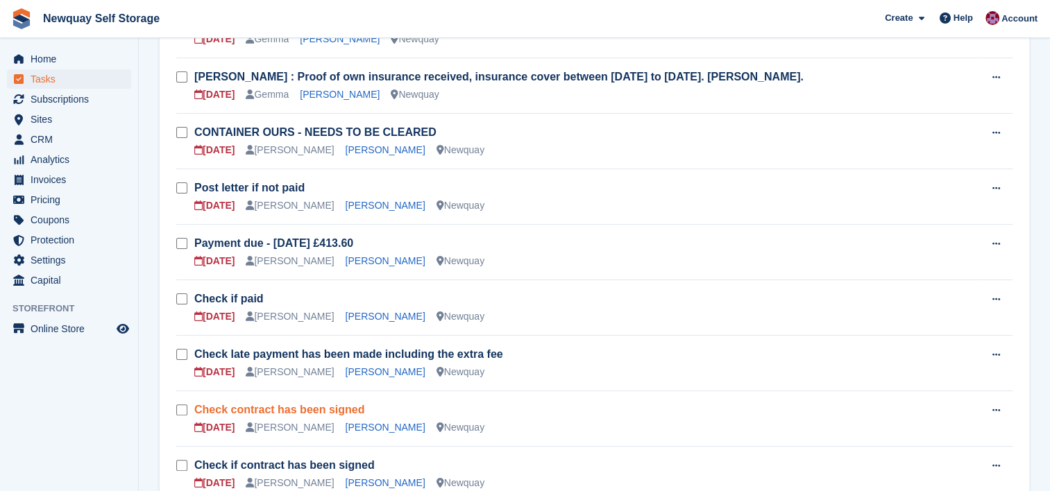
click at [334, 411] on link "Check contract has been signed" at bounding box center [279, 410] width 170 height 12
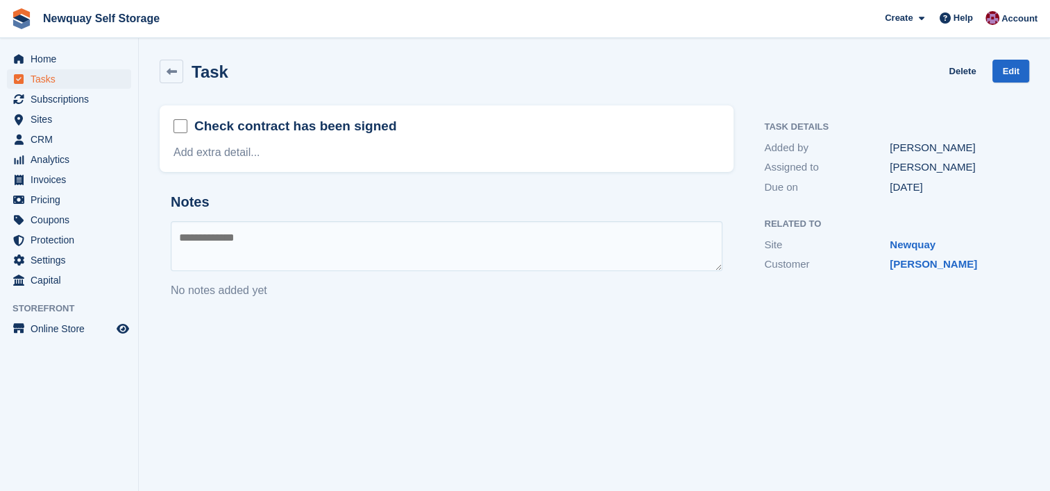
click at [1016, 58] on div "Task Delete Edit" at bounding box center [594, 74] width 886 height 46
click at [1013, 65] on link "Edit" at bounding box center [1010, 71] width 37 height 23
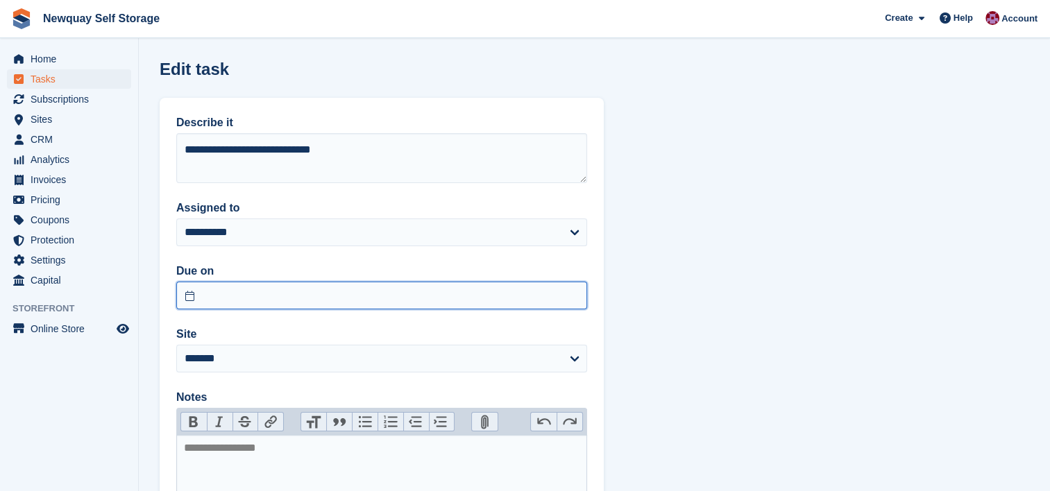
click at [307, 297] on input "text" at bounding box center [381, 296] width 411 height 28
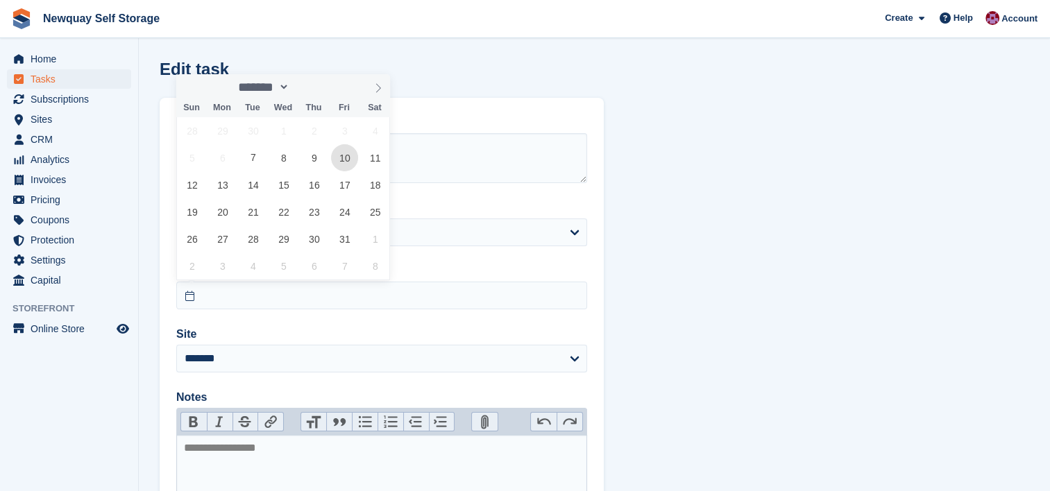
click at [344, 151] on span "10" at bounding box center [344, 157] width 27 height 27
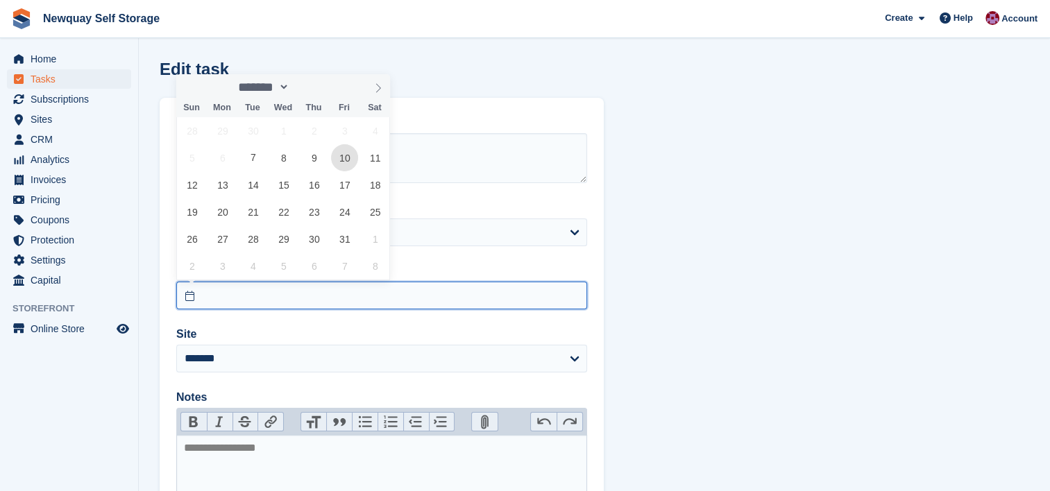
type input "**********"
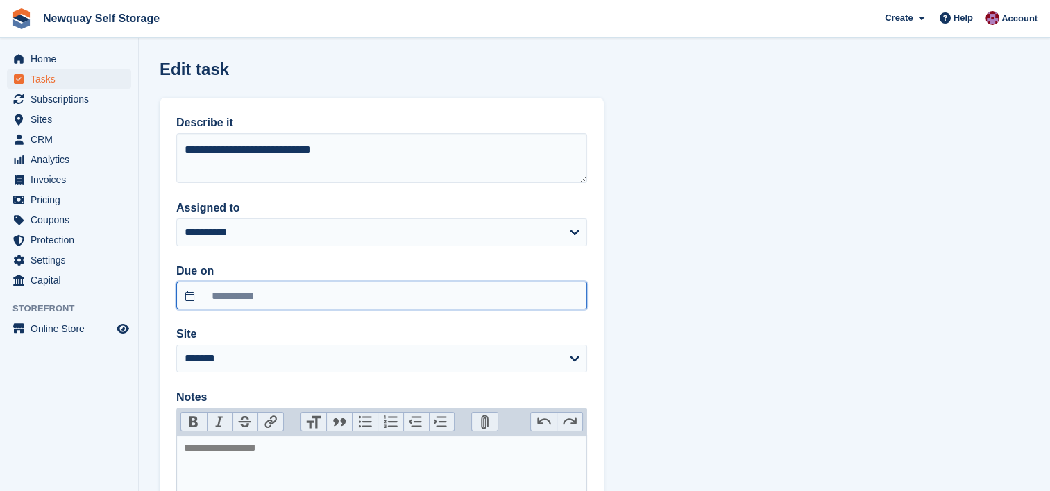
scroll to position [180, 0]
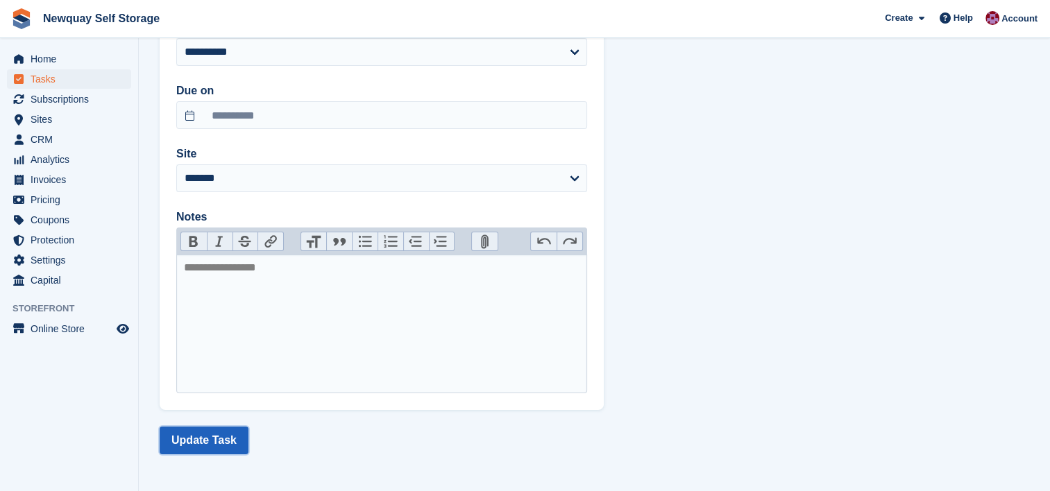
click at [208, 427] on button "Update Task" at bounding box center [204, 441] width 89 height 28
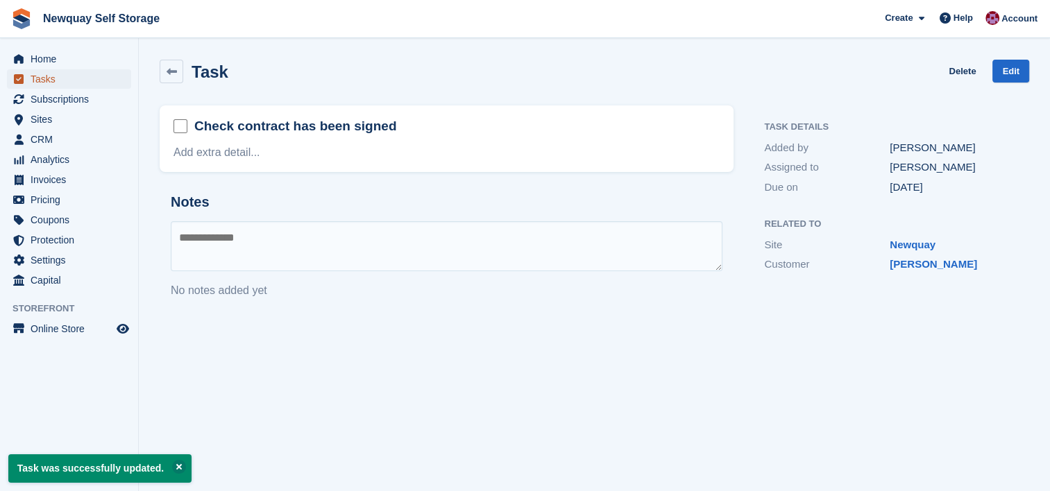
click at [40, 76] on span "Tasks" at bounding box center [72, 78] width 83 height 19
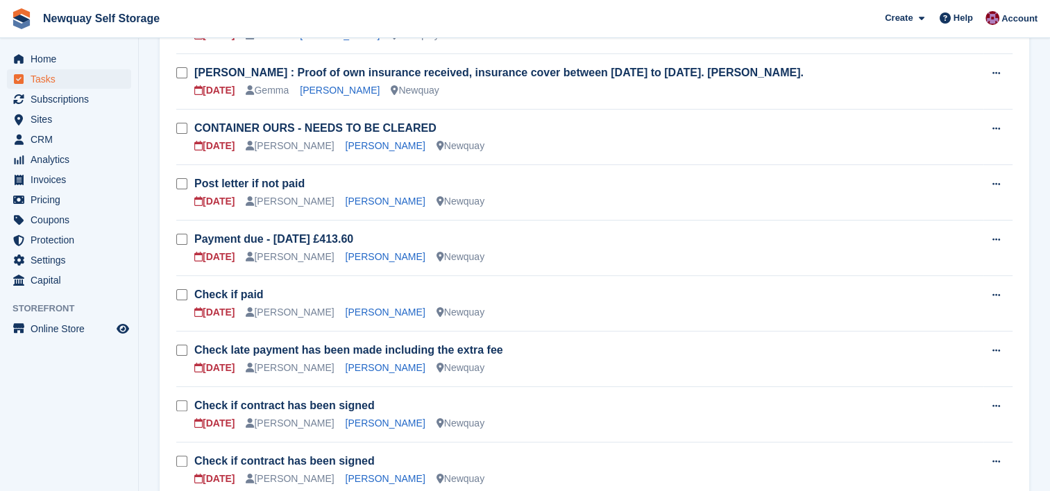
scroll to position [269, 0]
click at [339, 402] on link "Check if contract has been signed" at bounding box center [284, 406] width 180 height 12
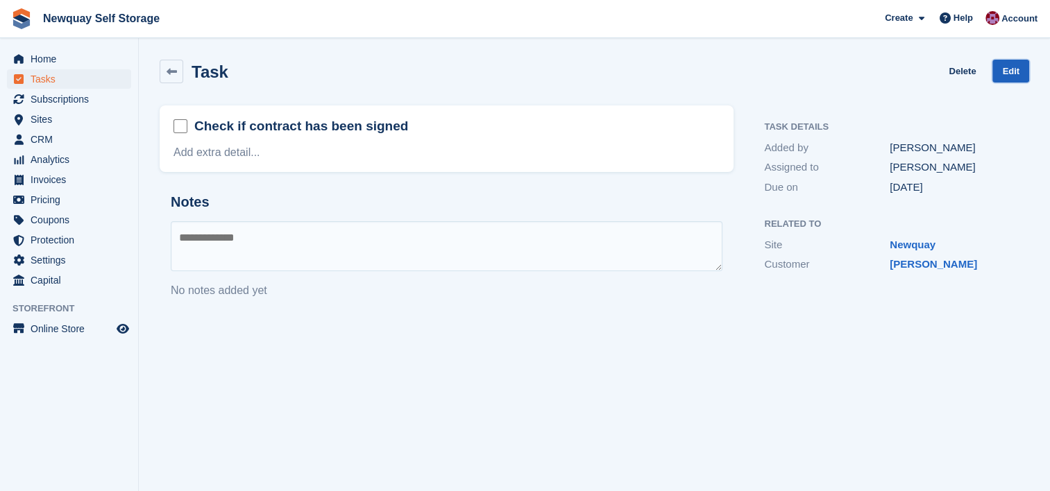
click at [1010, 69] on link "Edit" at bounding box center [1010, 71] width 37 height 23
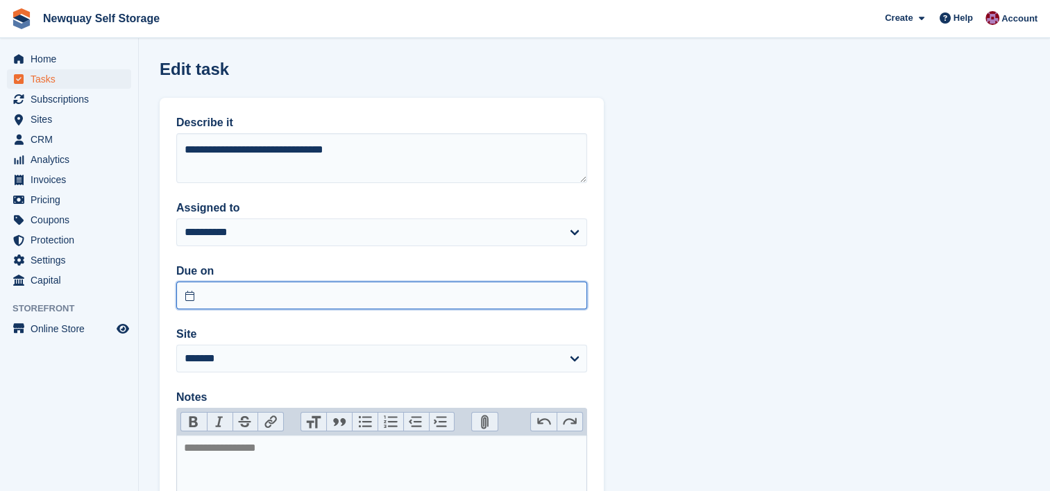
click at [341, 300] on input "text" at bounding box center [381, 296] width 411 height 28
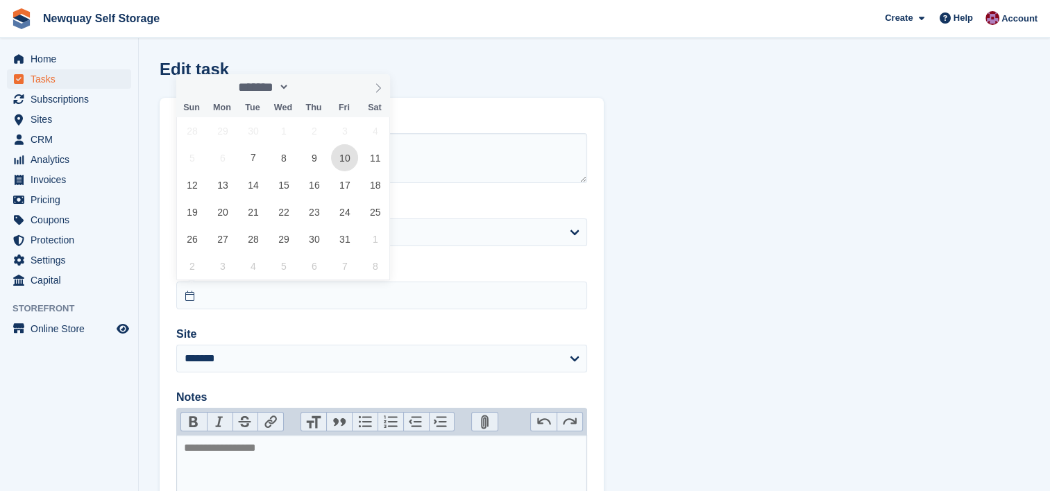
click at [341, 155] on span "10" at bounding box center [344, 157] width 27 height 27
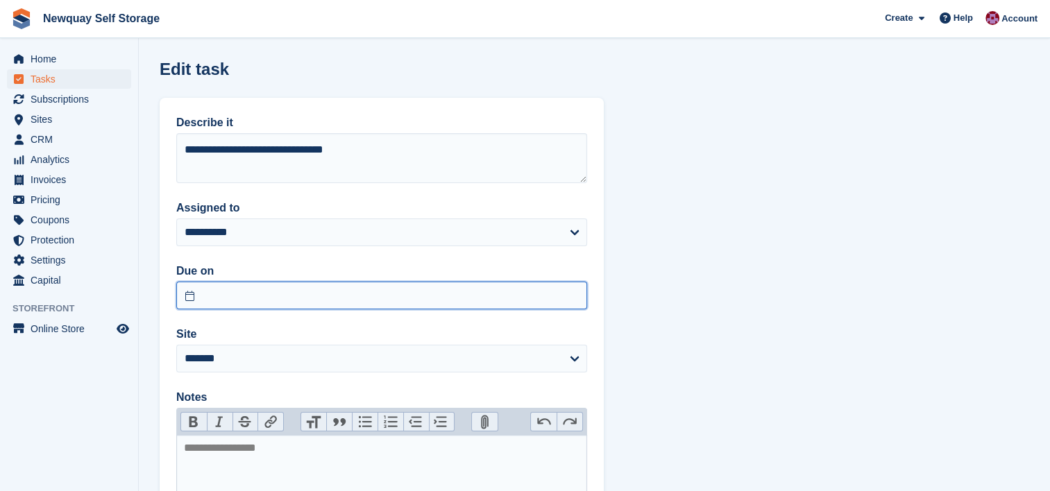
type input "**********"
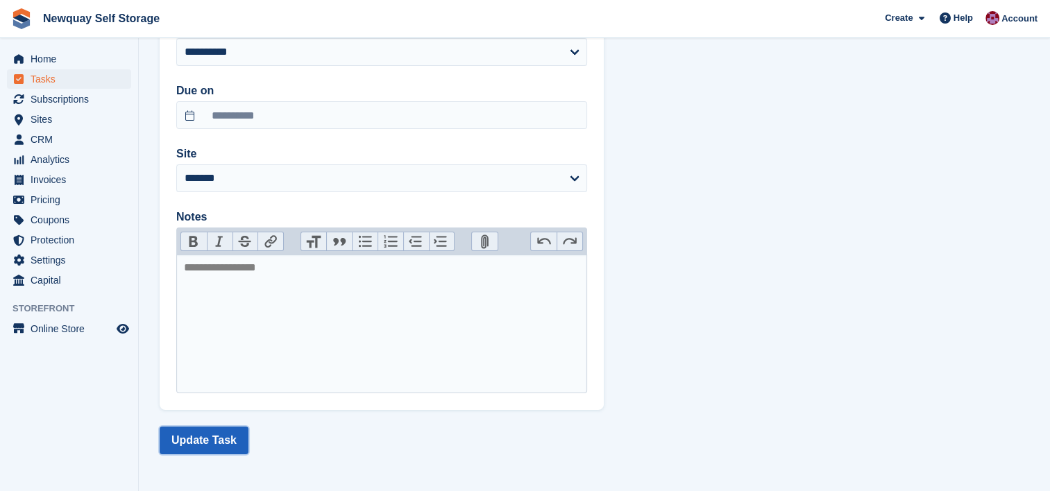
click at [201, 439] on button "Update Task" at bounding box center [204, 441] width 89 height 28
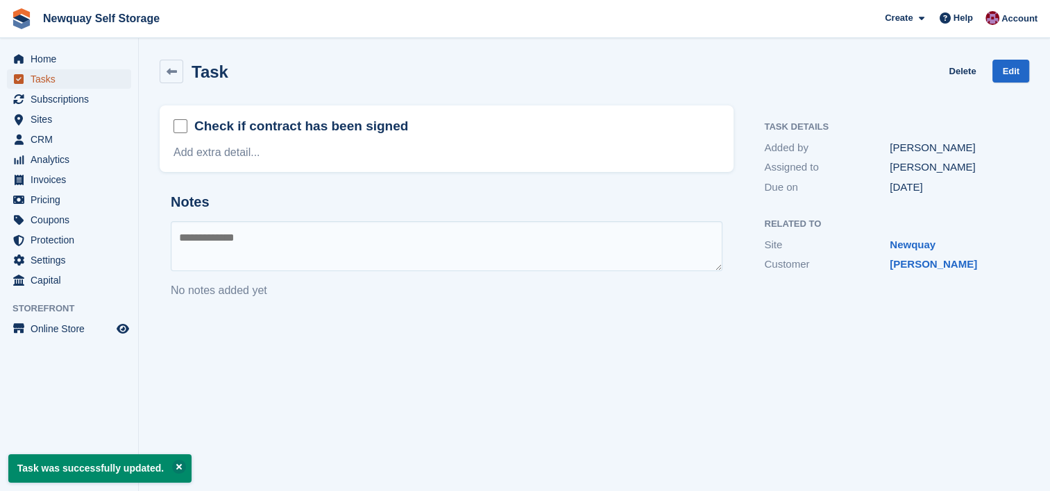
click at [42, 79] on span "Tasks" at bounding box center [72, 78] width 83 height 19
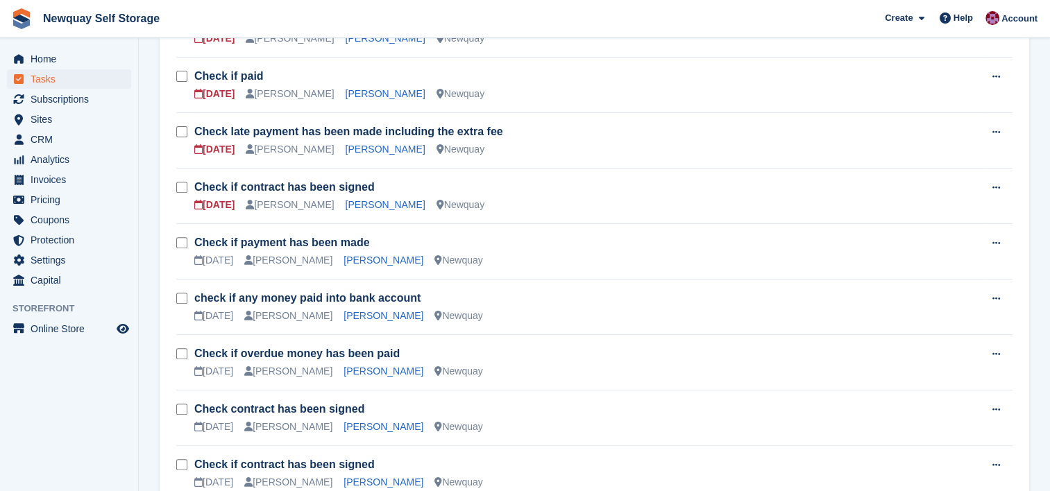
scroll to position [464, 0]
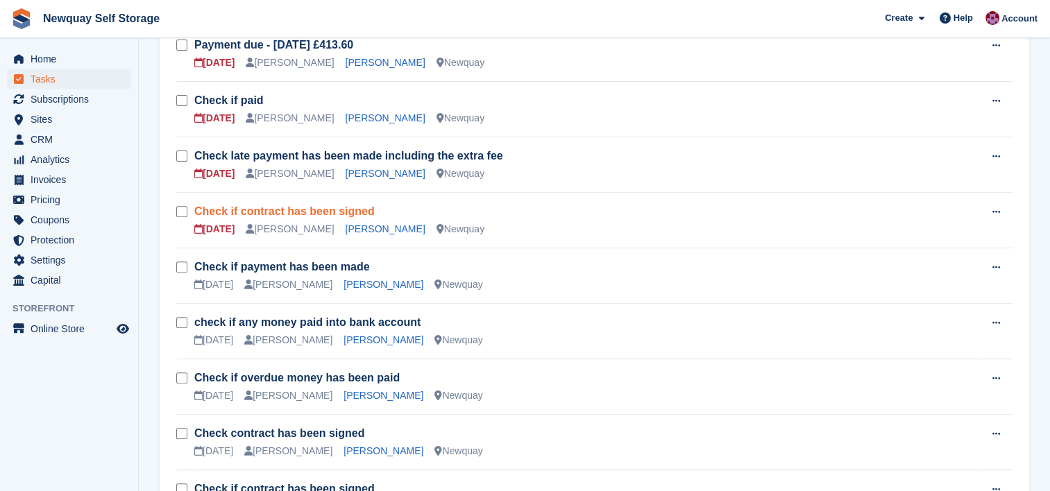
click at [340, 209] on link "Check if contract has been signed" at bounding box center [284, 211] width 180 height 12
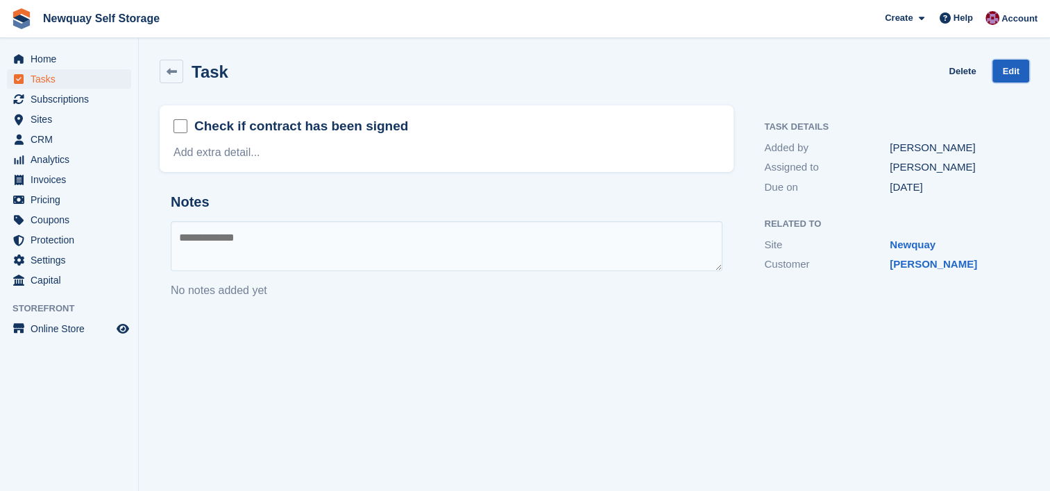
click at [1010, 67] on link "Edit" at bounding box center [1010, 71] width 37 height 23
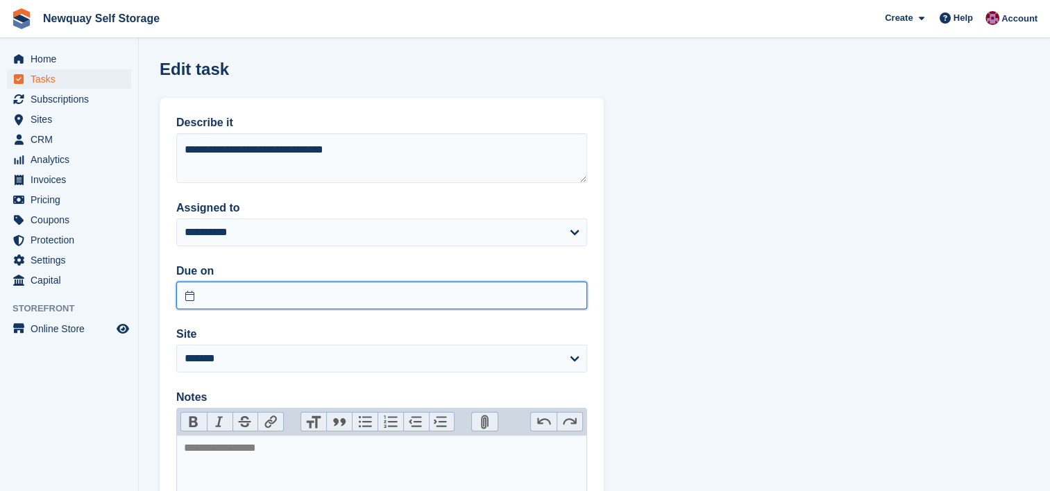
click at [380, 296] on input "text" at bounding box center [381, 296] width 411 height 28
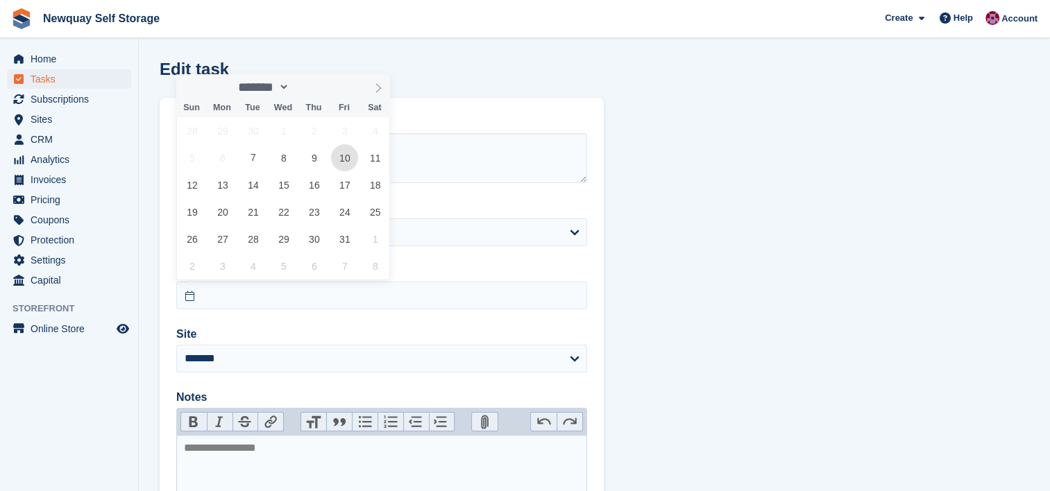
click at [342, 155] on span "10" at bounding box center [344, 157] width 27 height 27
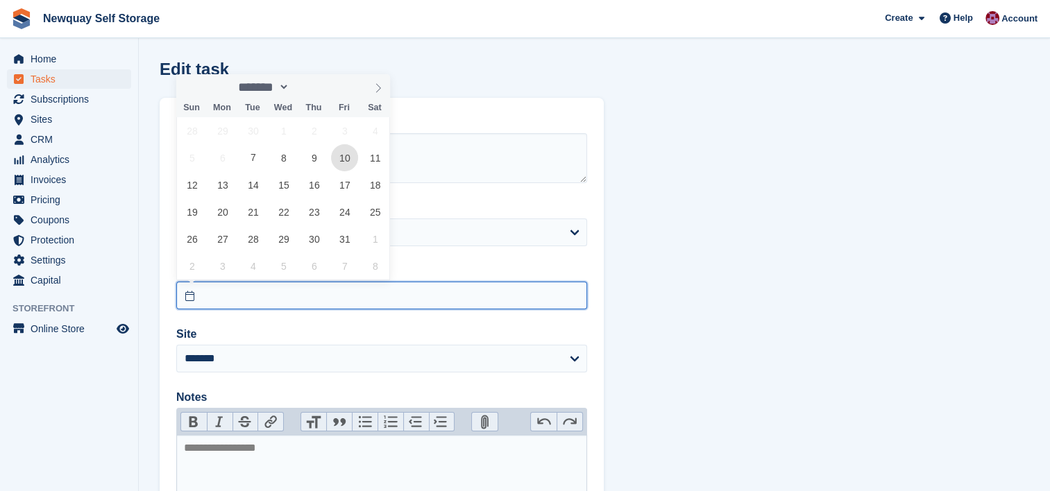
type input "**********"
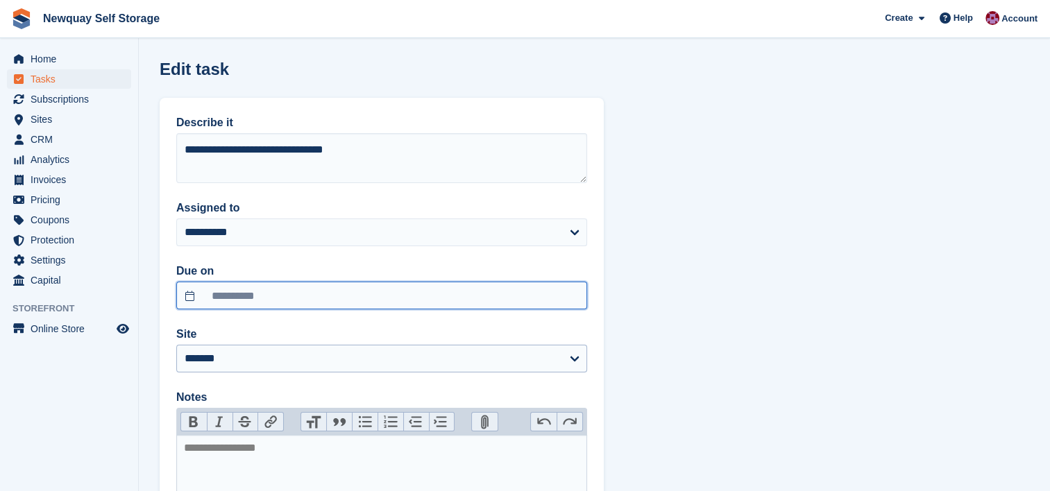
scroll to position [180, 0]
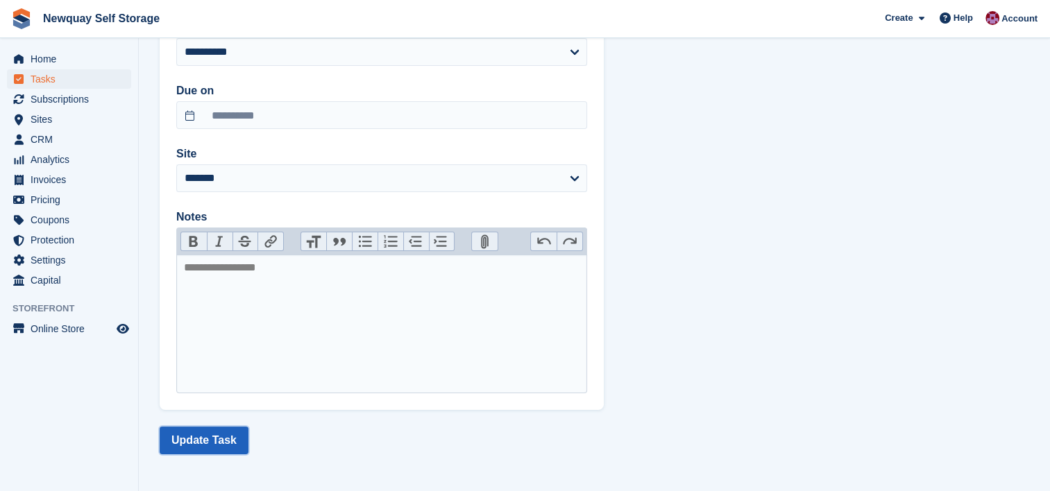
click at [218, 434] on button "Update Task" at bounding box center [204, 441] width 89 height 28
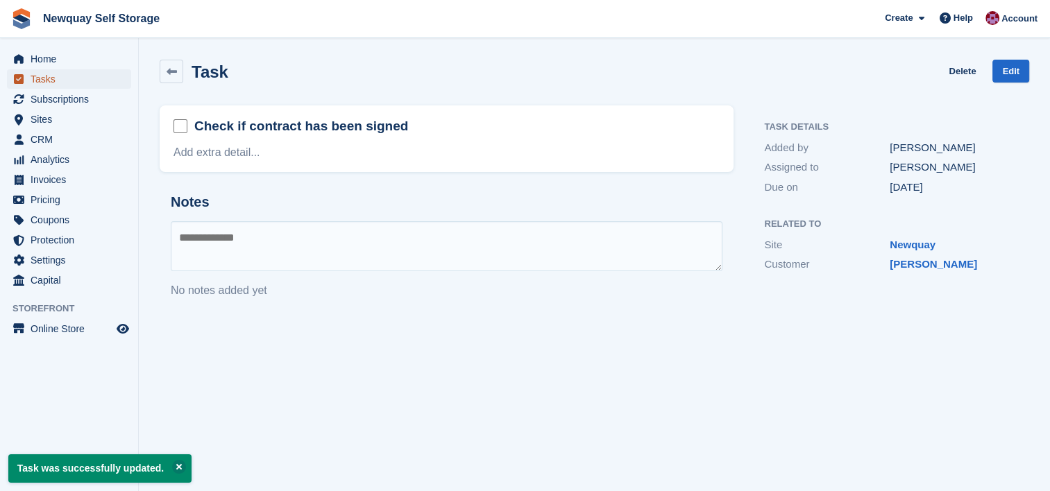
click at [48, 72] on span "Tasks" at bounding box center [72, 78] width 83 height 19
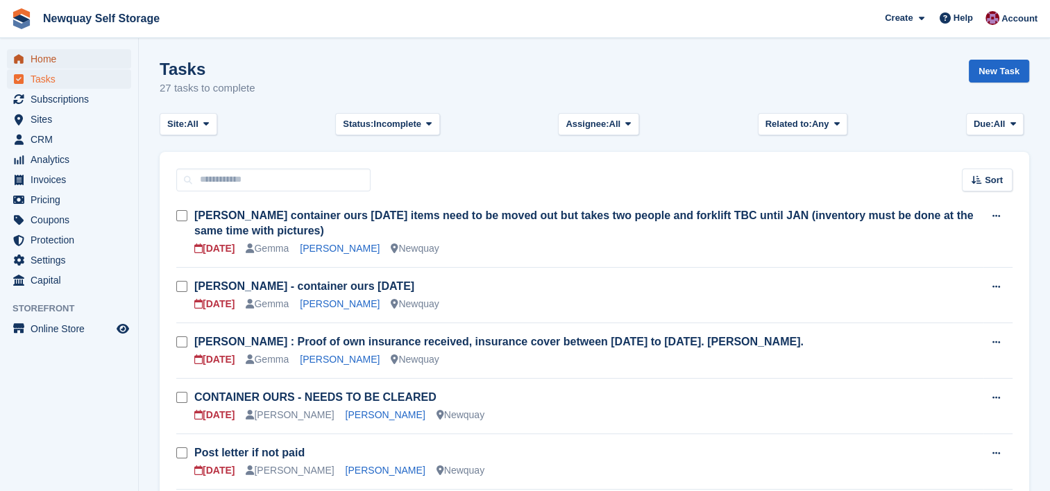
click at [52, 56] on span "Home" at bounding box center [72, 58] width 83 height 19
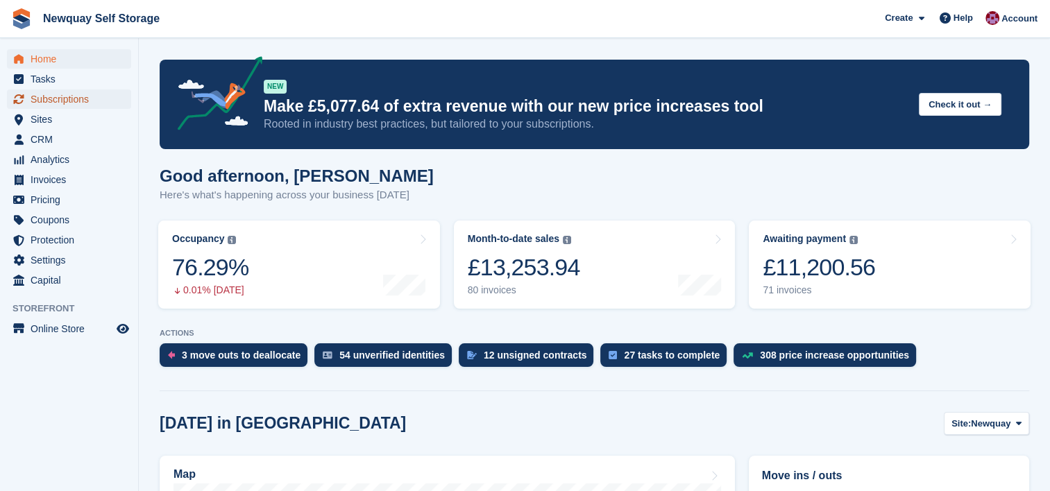
click at [80, 94] on span "Subscriptions" at bounding box center [72, 99] width 83 height 19
click at [69, 94] on span "Subscriptions" at bounding box center [72, 99] width 83 height 19
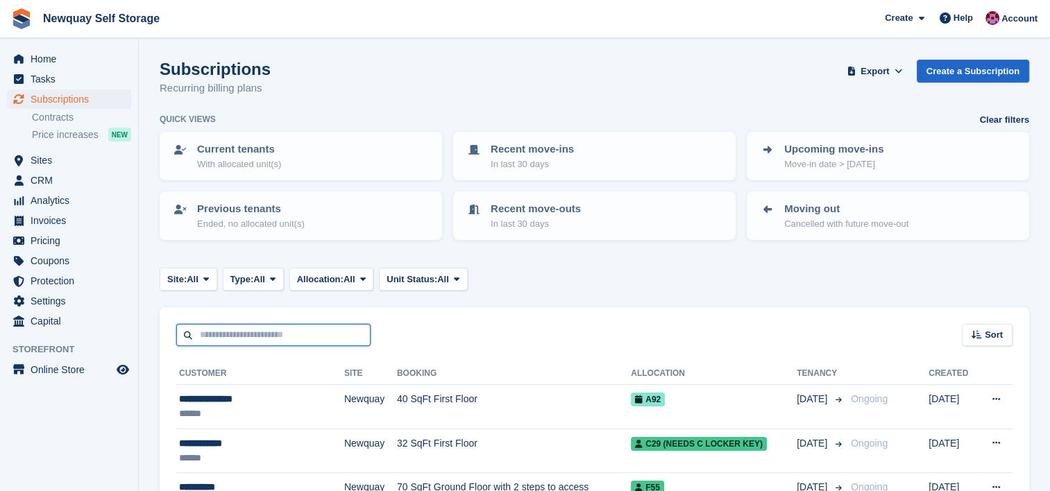
click at [319, 338] on input "text" at bounding box center [273, 335] width 194 height 23
type input "*****"
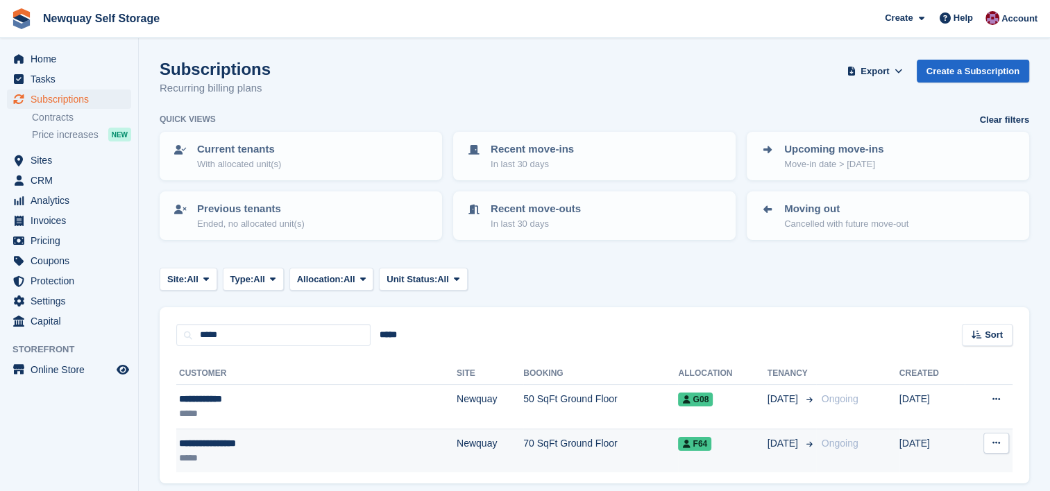
click at [275, 445] on div "**********" at bounding box center [262, 443] width 167 height 15
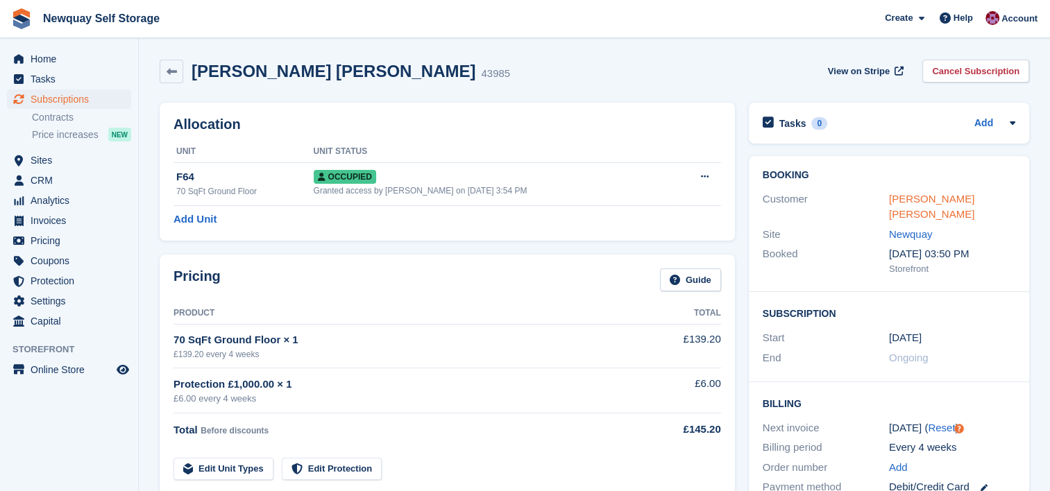
click at [956, 201] on link "[PERSON_NAME] [PERSON_NAME]" at bounding box center [931, 207] width 85 height 28
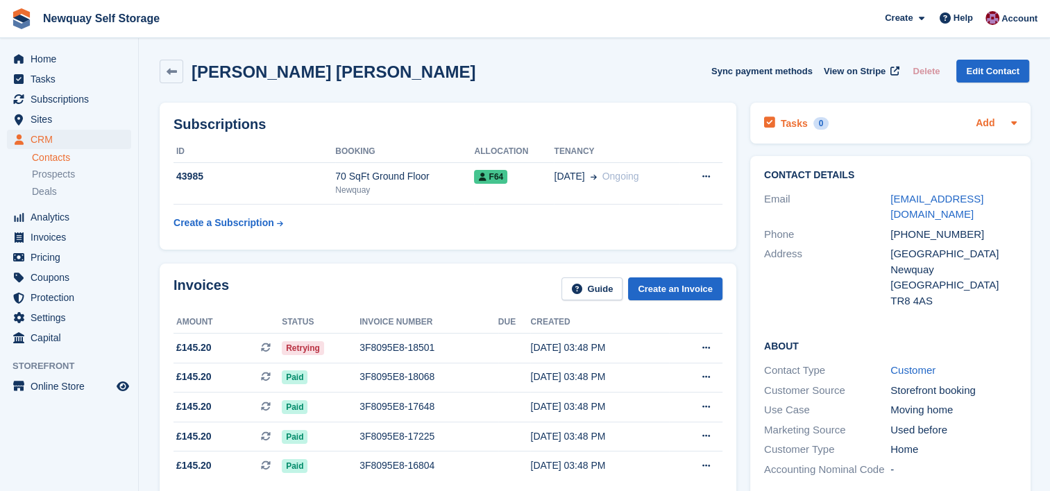
click at [982, 122] on link "Add" at bounding box center [985, 124] width 19 height 16
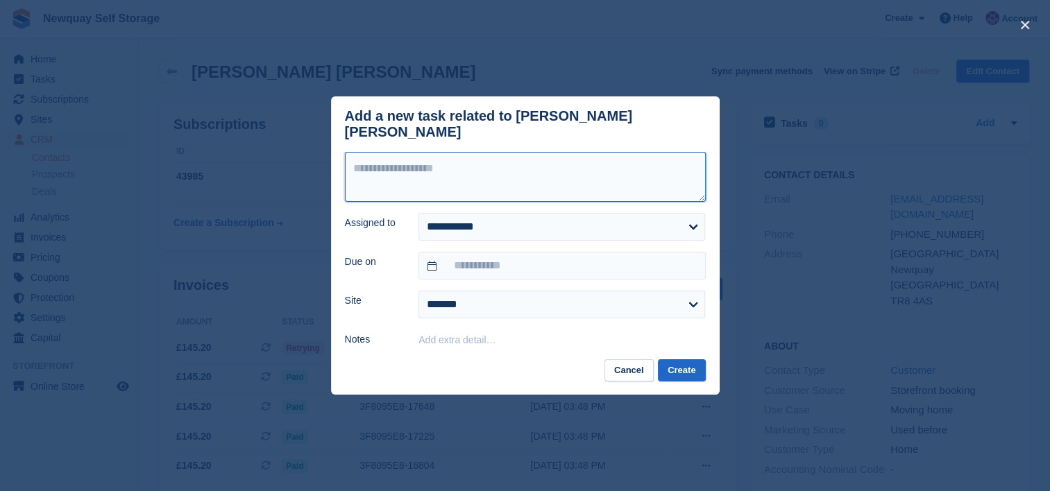
click at [511, 157] on textarea at bounding box center [525, 177] width 361 height 50
type textarea "**********"
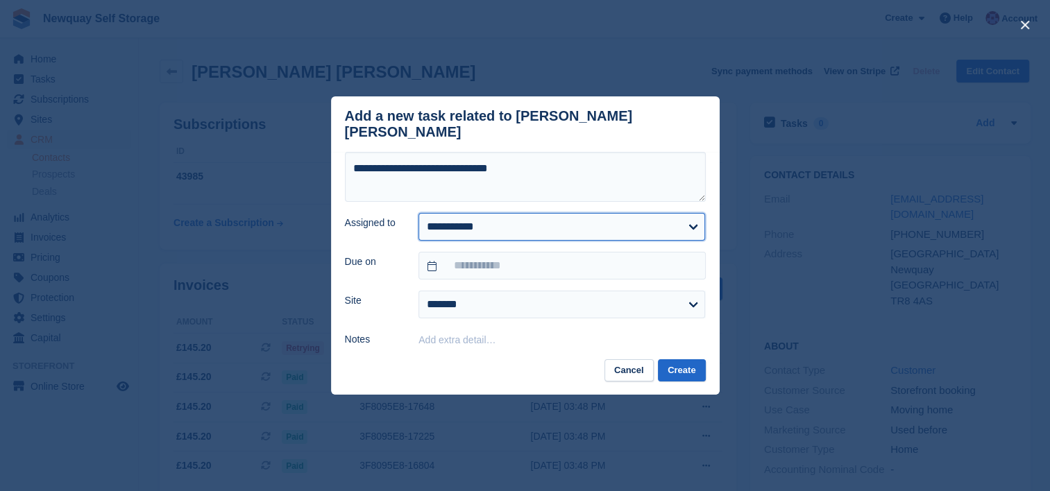
click at [580, 219] on select "**********" at bounding box center [561, 227] width 287 height 28
select select "****"
click at [418, 213] on select "**********" at bounding box center [561, 227] width 287 height 28
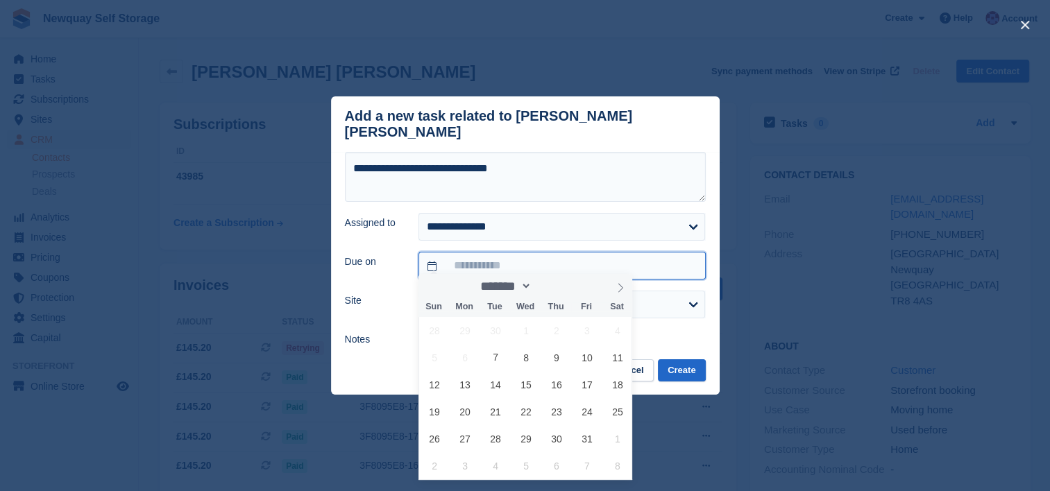
click at [547, 252] on input "text" at bounding box center [561, 266] width 287 height 28
click at [498, 387] on span "14" at bounding box center [495, 384] width 27 height 27
type input "**********"
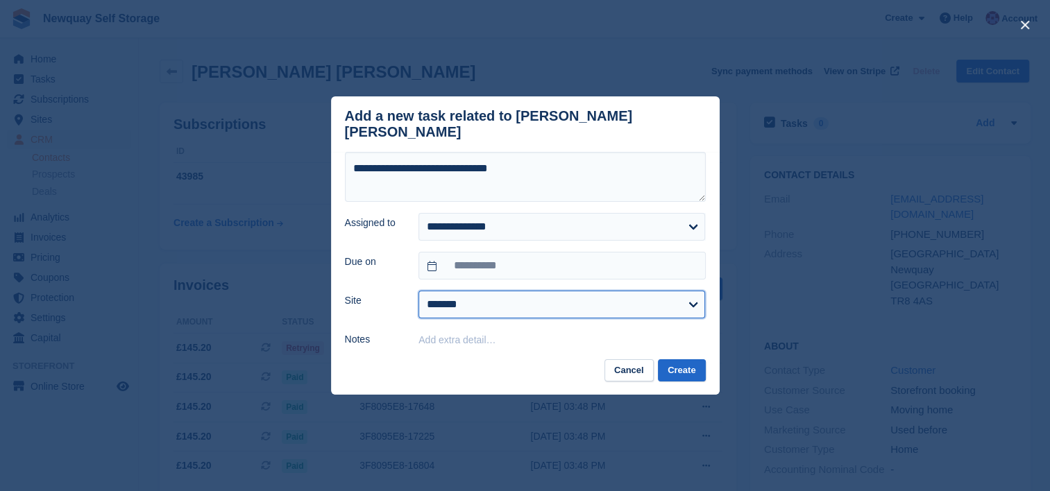
click at [539, 291] on select "******* ******* ********" at bounding box center [561, 305] width 287 height 28
select select "***"
click at [418, 291] on select "******* ******* ********" at bounding box center [561, 305] width 287 height 28
click at [684, 360] on button "Create" at bounding box center [681, 370] width 47 height 23
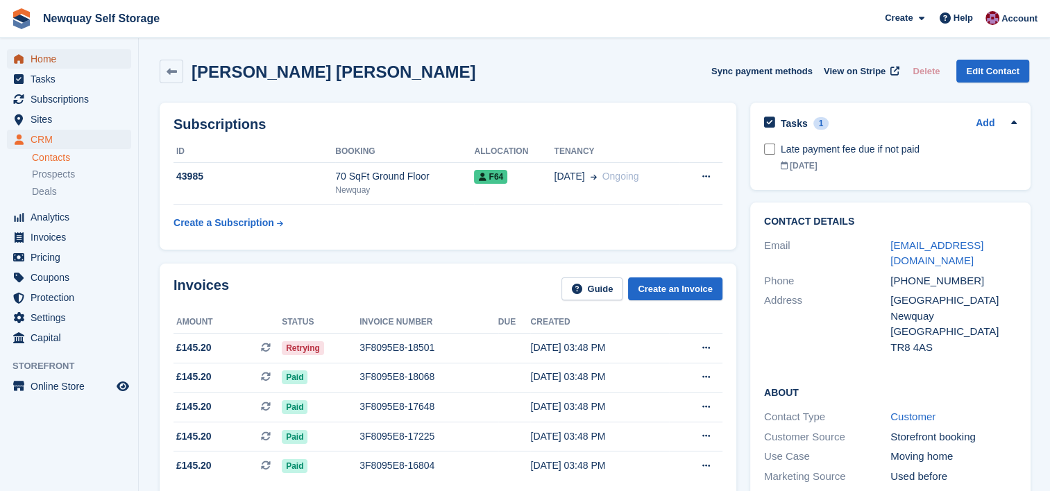
click at [51, 62] on span "Home" at bounding box center [72, 58] width 83 height 19
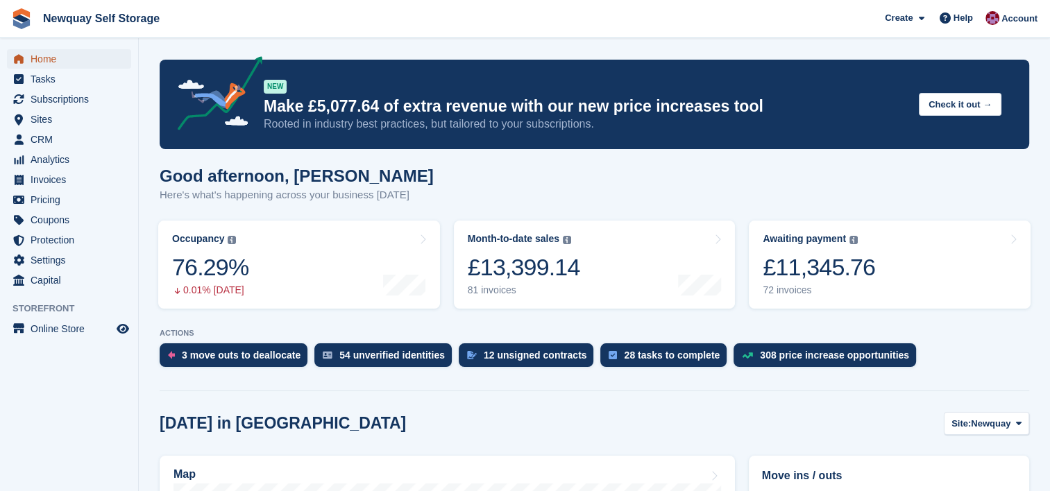
click at [44, 58] on span "Home" at bounding box center [72, 58] width 83 height 19
click at [68, 97] on span "Subscriptions" at bounding box center [72, 99] width 83 height 19
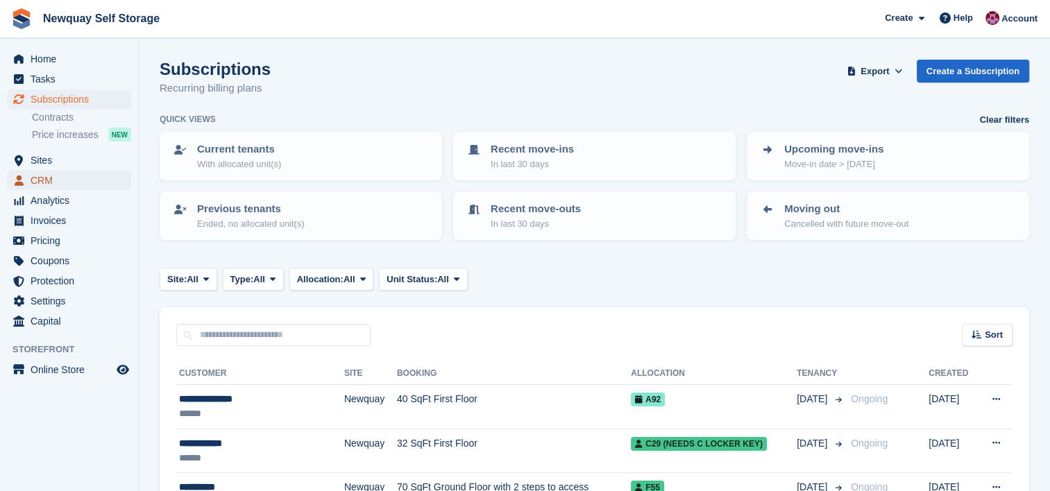
click at [40, 180] on span "CRM" at bounding box center [72, 180] width 83 height 19
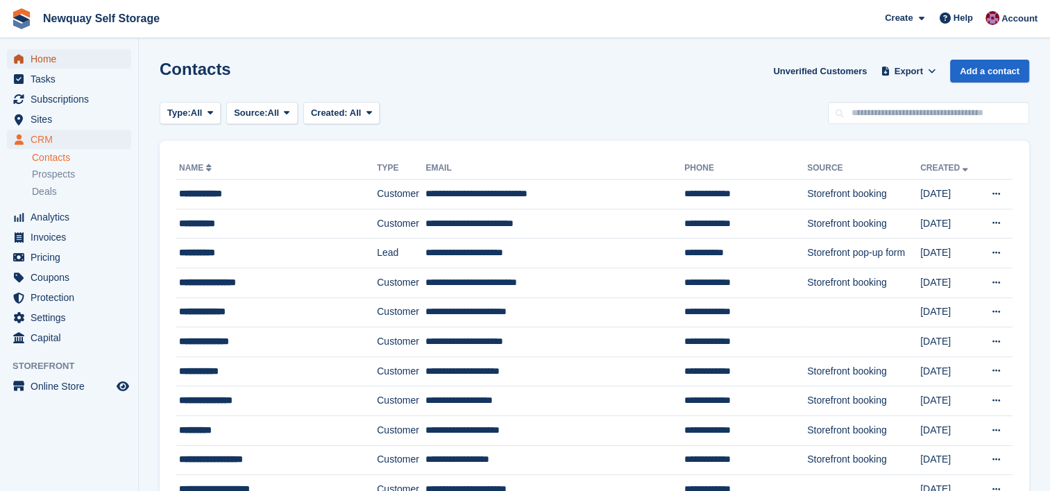
click at [49, 63] on span "Home" at bounding box center [72, 58] width 83 height 19
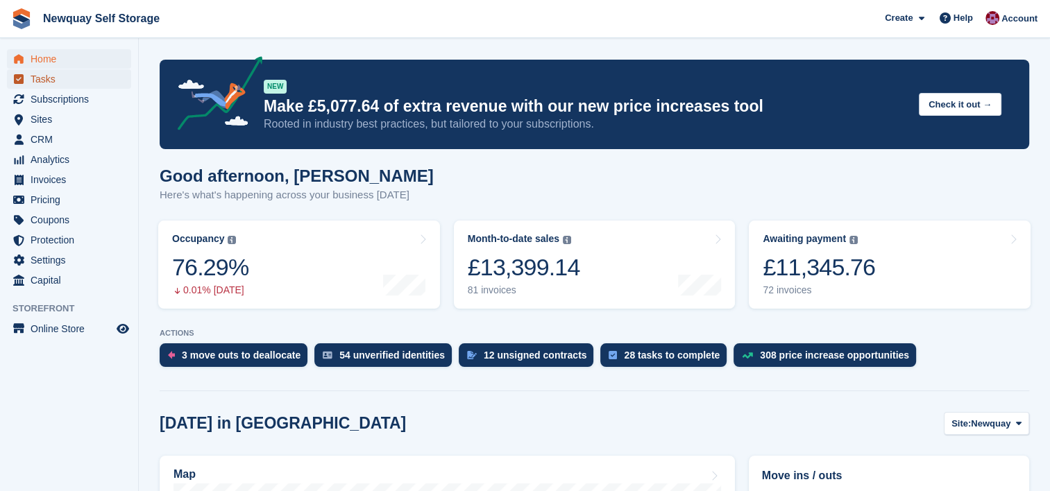
click at [60, 82] on span "Tasks" at bounding box center [72, 78] width 83 height 19
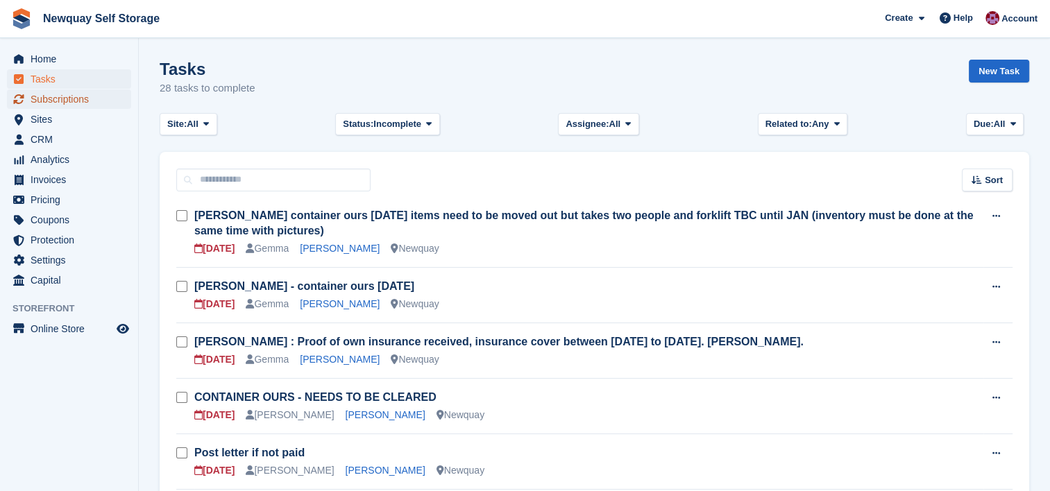
click at [60, 95] on span "Subscriptions" at bounding box center [72, 99] width 83 height 19
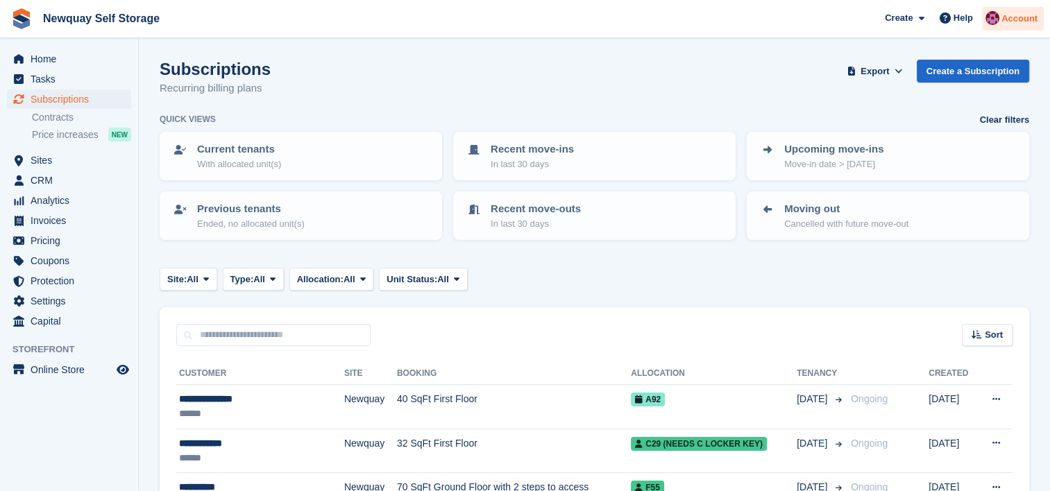
click at [1006, 19] on span "Account" at bounding box center [1019, 19] width 36 height 14
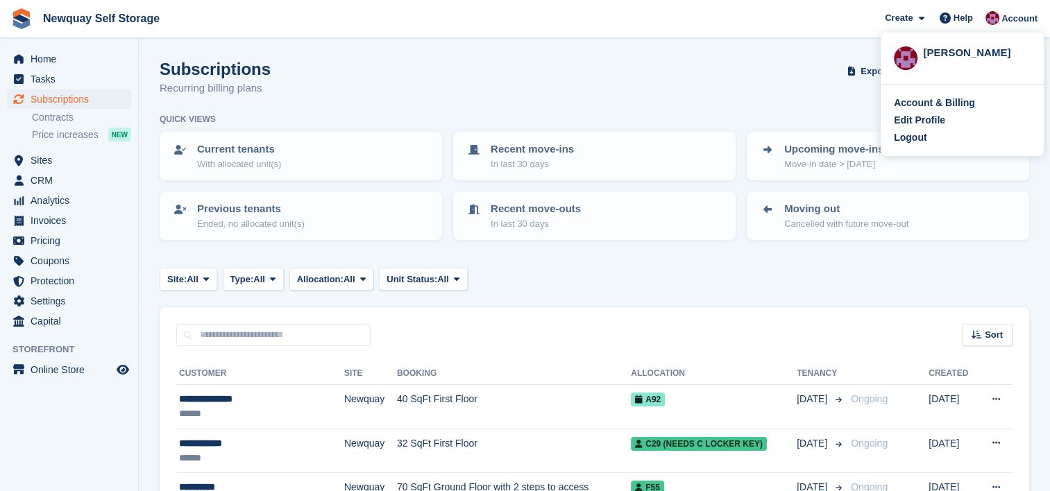
click at [643, 81] on div "Subscriptions Recurring billing plans Export Export Subscriptions Export a CSV …" at bounding box center [594, 86] width 869 height 53
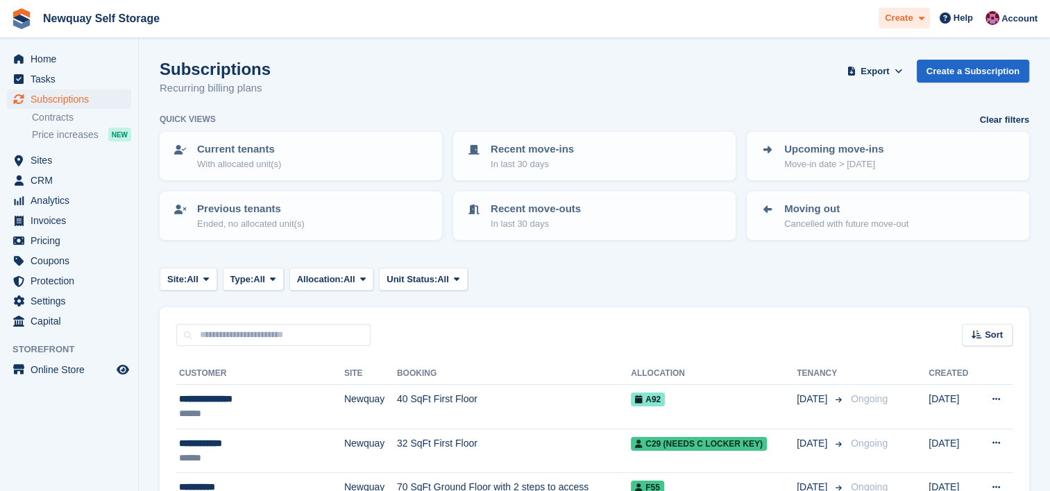
click at [916, 14] on span at bounding box center [917, 18] width 11 height 16
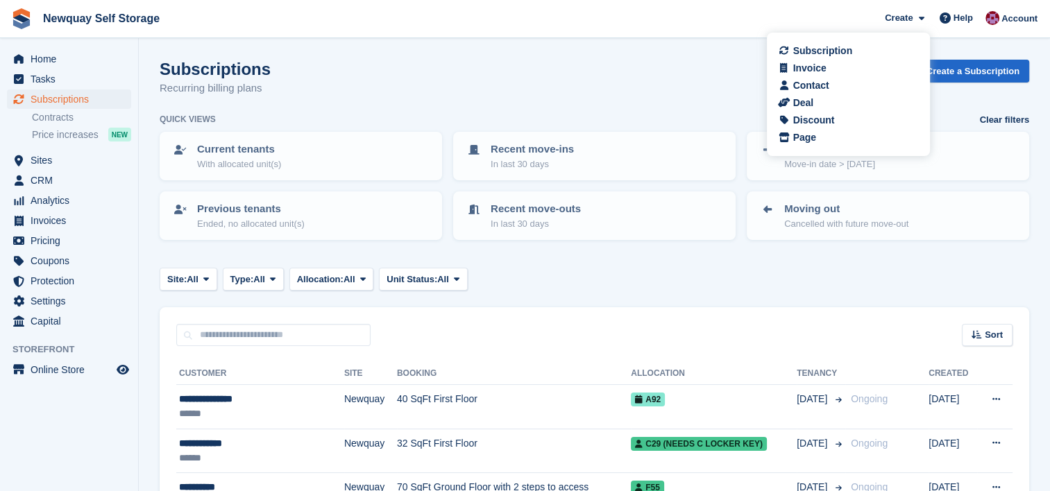
click at [634, 94] on div "Subscriptions Recurring billing plans Export Export Subscriptions Export a CSV …" at bounding box center [594, 86] width 869 height 53
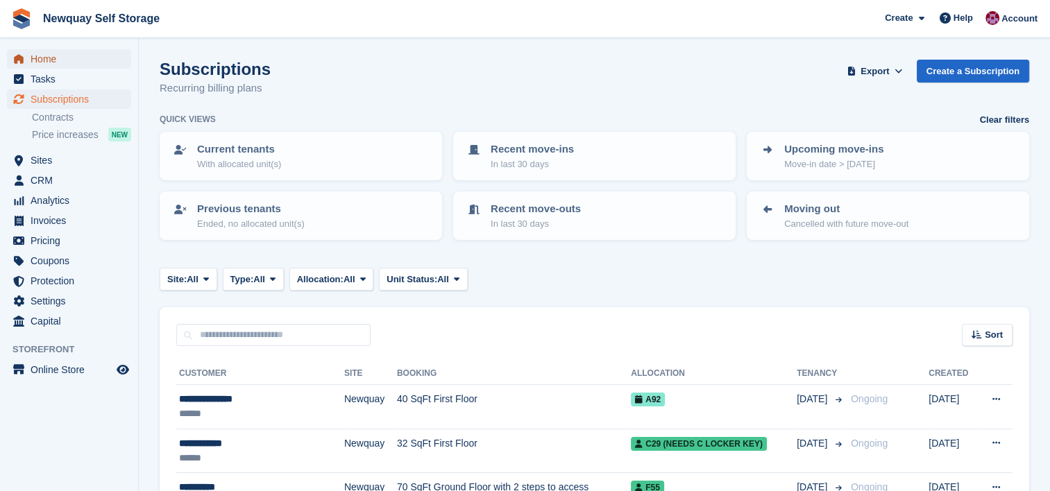
click at [46, 56] on span "Home" at bounding box center [72, 58] width 83 height 19
